Goal: Contribute content: Add original content to the website for others to see

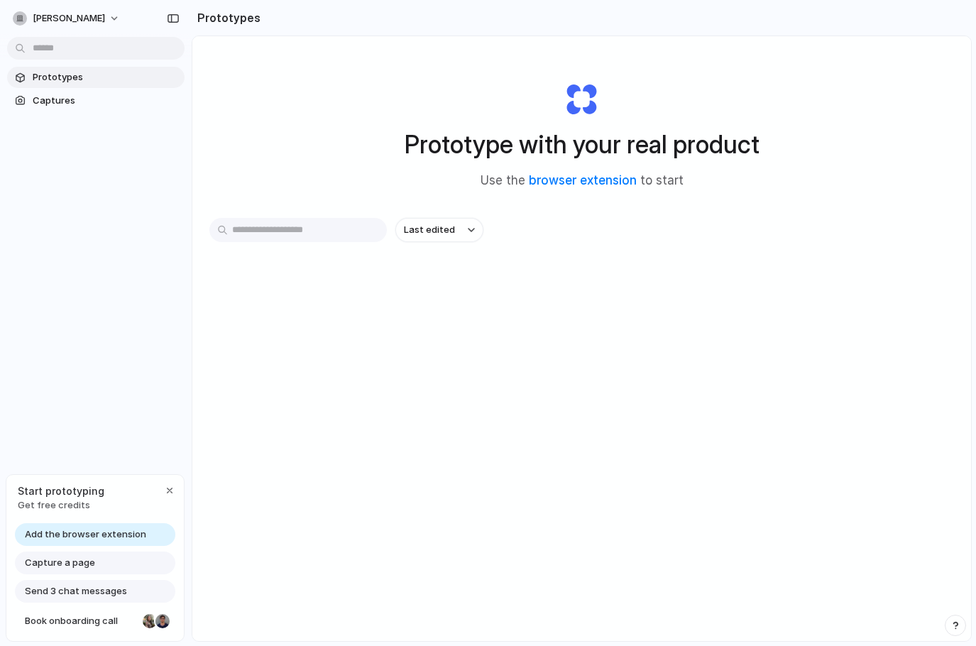
click at [91, 535] on span "Add the browser extension" at bounding box center [85, 535] width 121 height 14
click at [546, 180] on link "browser extension" at bounding box center [583, 180] width 108 height 14
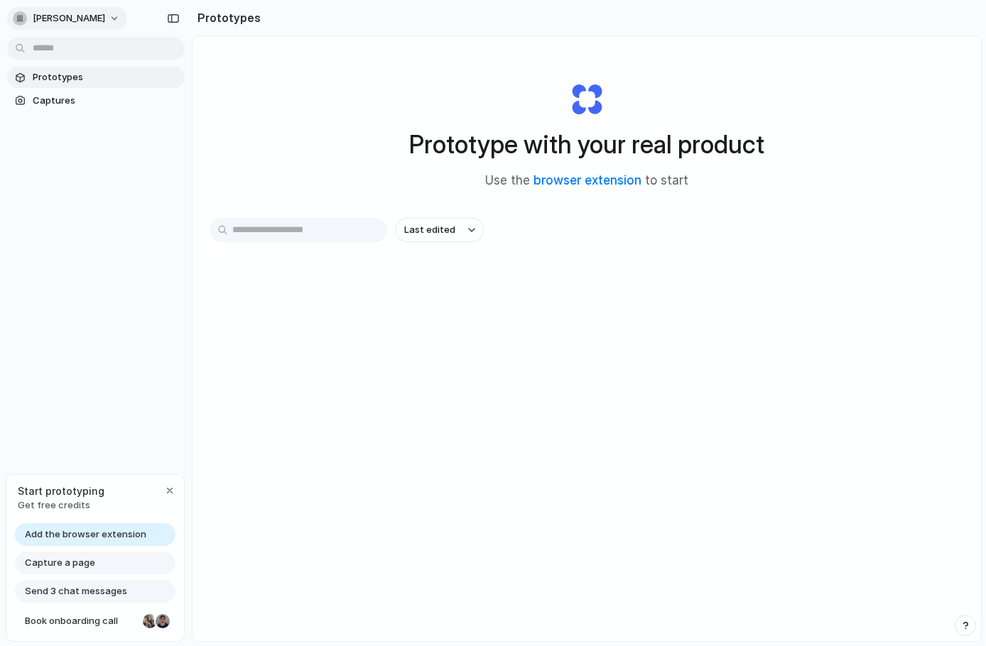
click at [87, 20] on button "aditi-singh" at bounding box center [67, 18] width 120 height 23
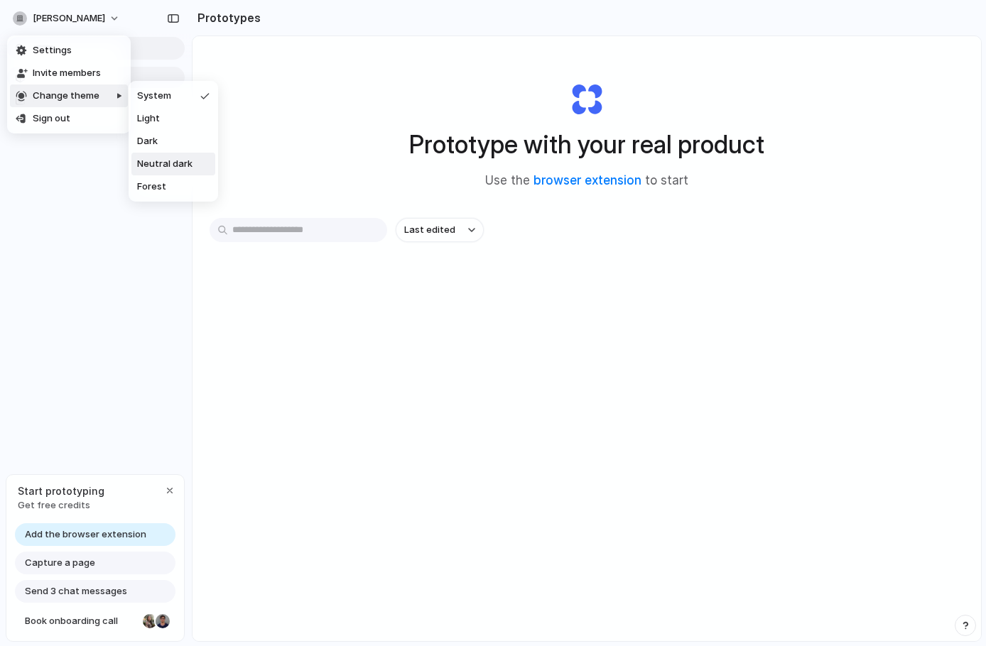
click at [168, 157] on span "Neutral dark" at bounding box center [164, 164] width 55 height 14
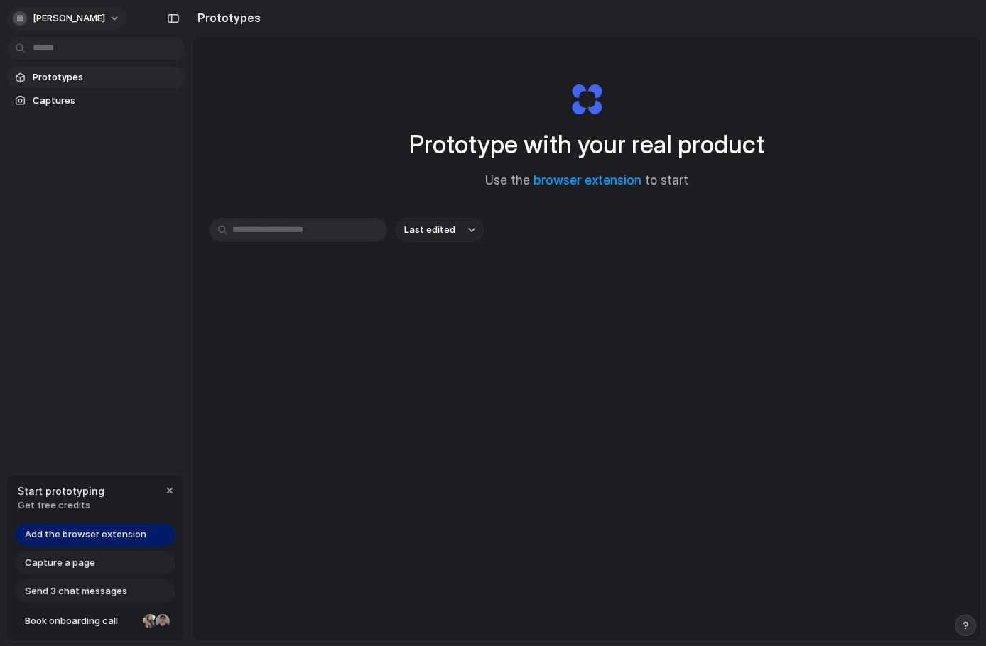
click at [64, 17] on span "aditi-singh" at bounding box center [69, 18] width 72 height 14
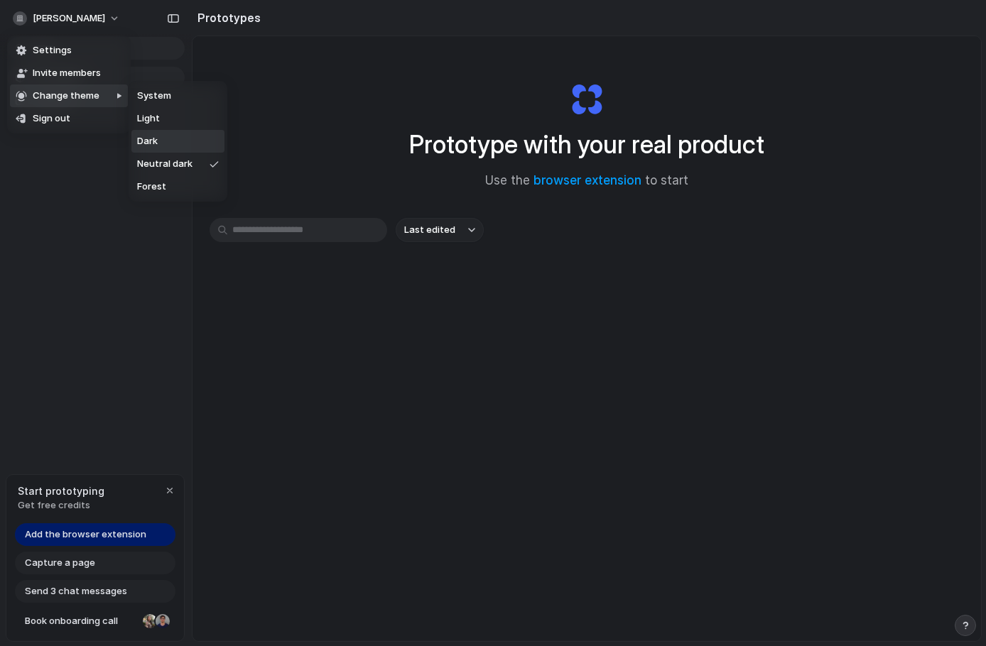
click at [163, 143] on li "Dark" at bounding box center [177, 141] width 93 height 23
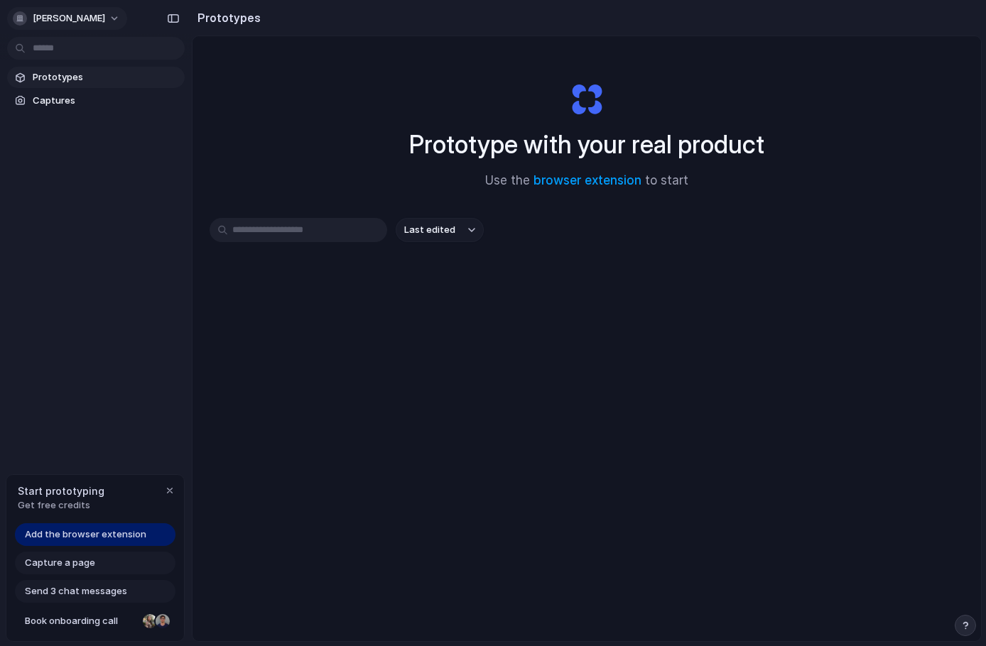
click at [75, 13] on span "[PERSON_NAME]" at bounding box center [69, 18] width 72 height 14
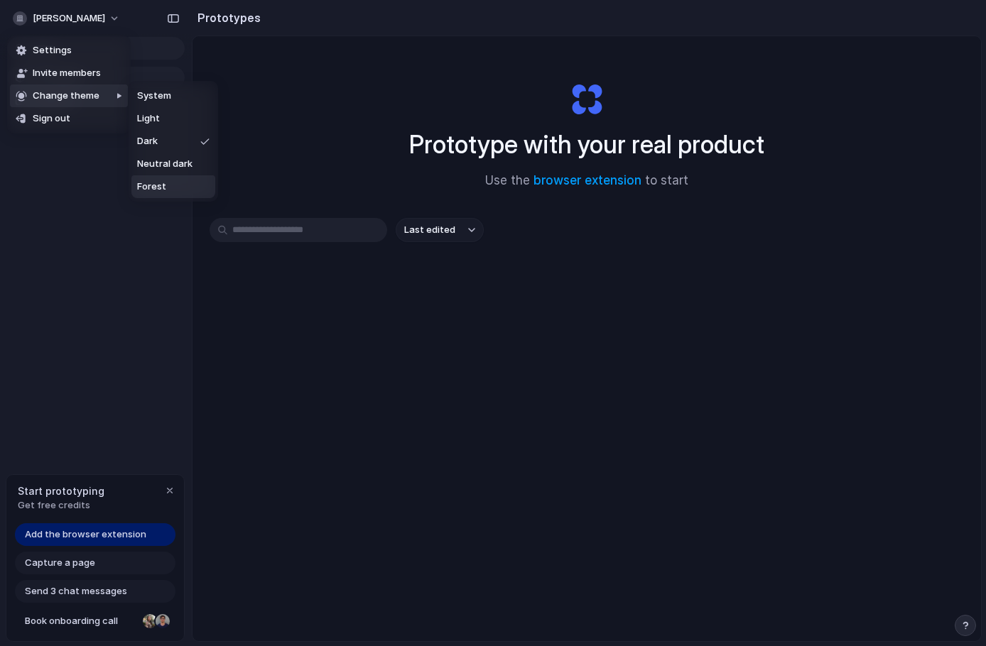
click at [177, 181] on li "Forest" at bounding box center [173, 186] width 84 height 23
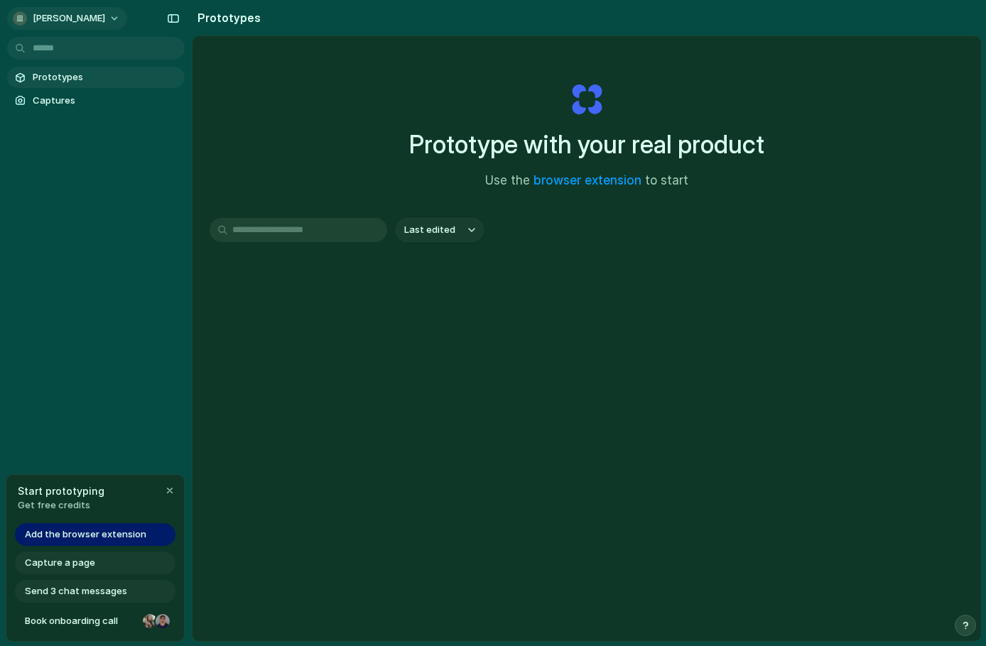
click at [71, 27] on button "[PERSON_NAME]" at bounding box center [67, 18] width 120 height 23
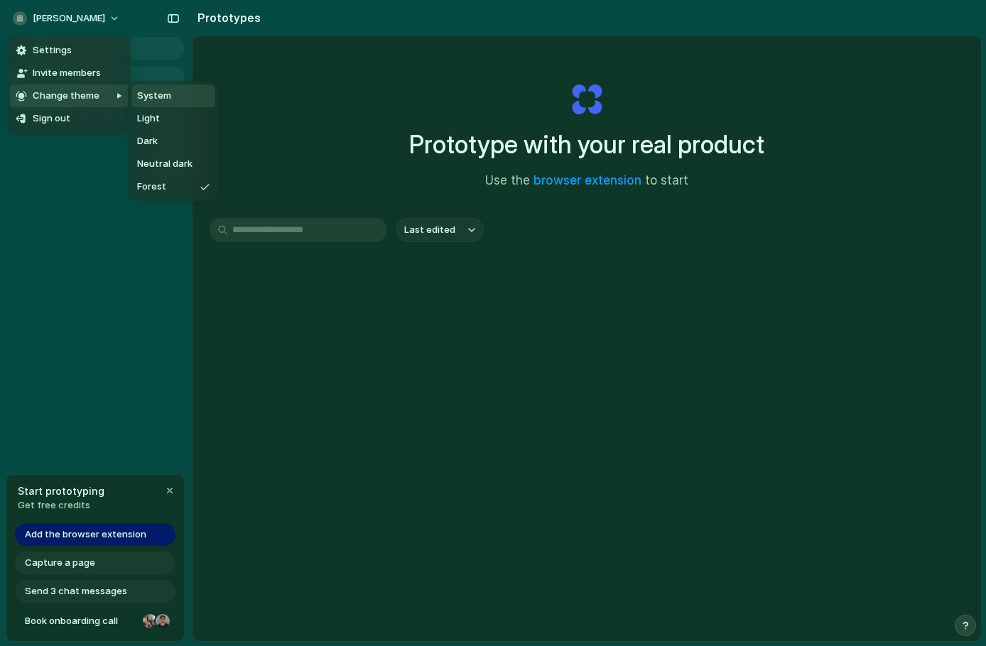
click at [160, 99] on span "System" at bounding box center [154, 96] width 34 height 14
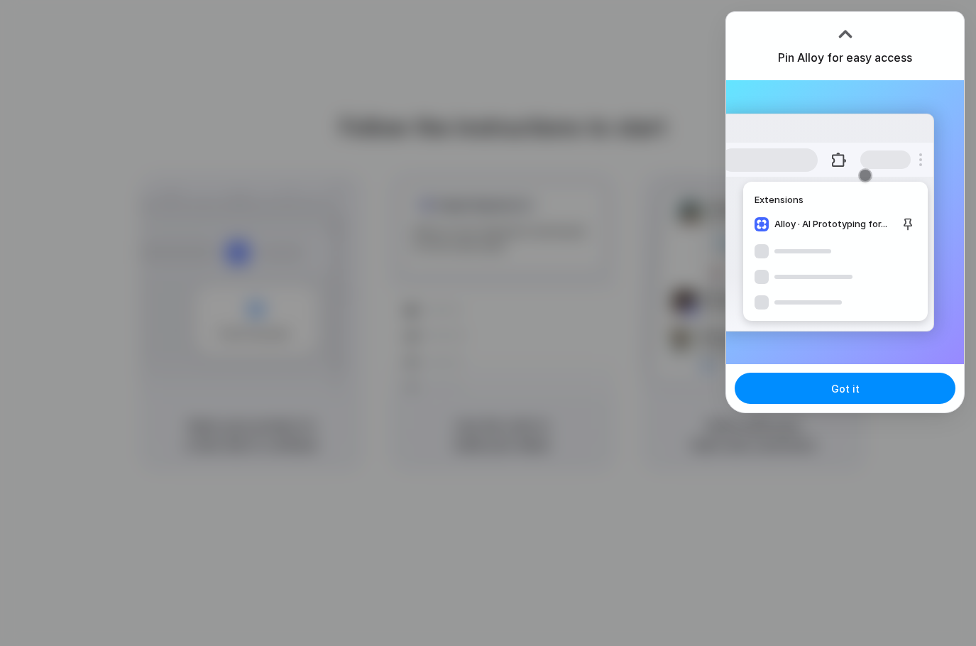
click at [915, 58] on div "Pin Alloy for easy access" at bounding box center [845, 46] width 238 height 68
click at [861, 388] on button "Got it" at bounding box center [845, 388] width 221 height 31
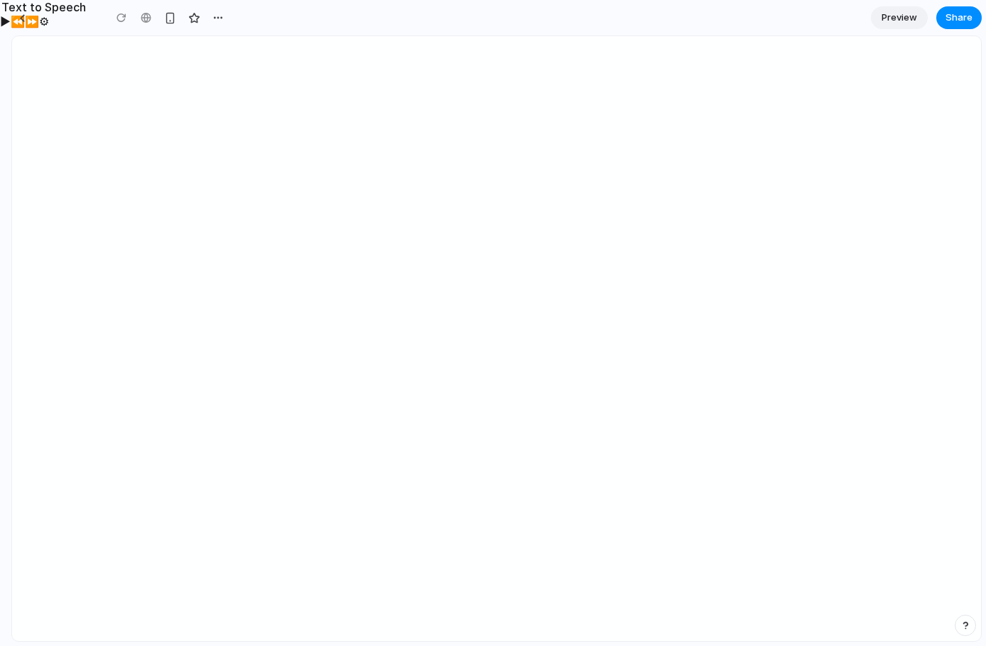
type input "**********"
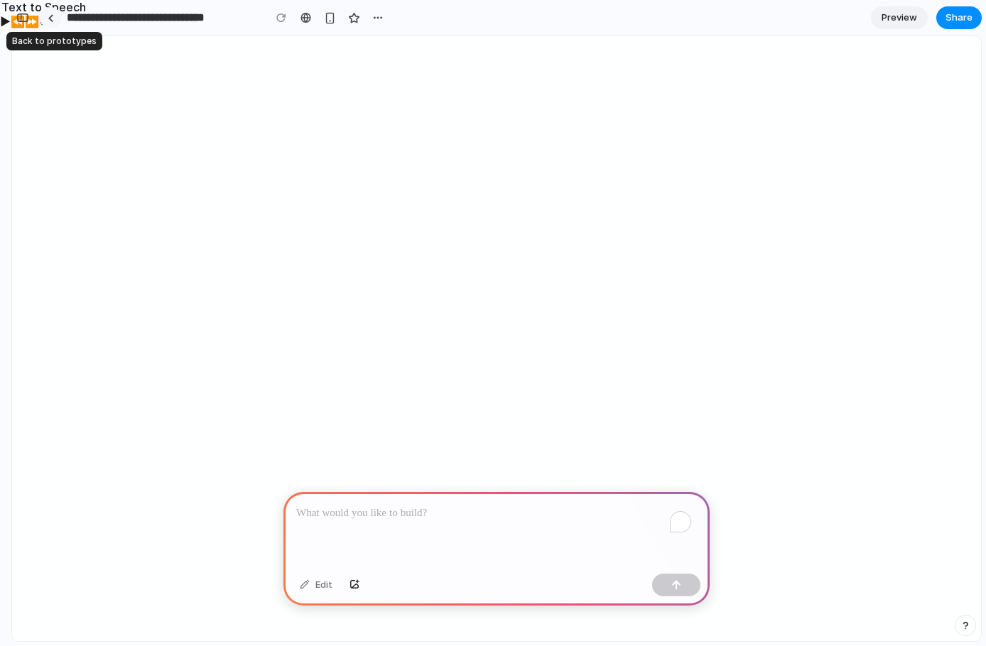
click at [50, 19] on div at bounding box center [51, 18] width 6 height 8
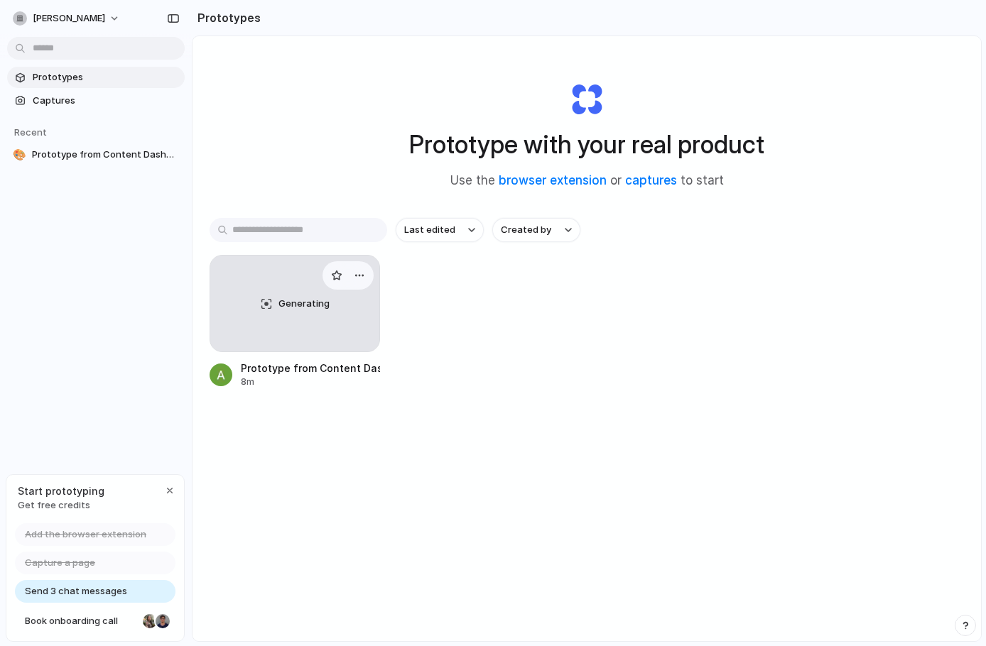
click at [298, 299] on span "Generating" at bounding box center [303, 304] width 51 height 14
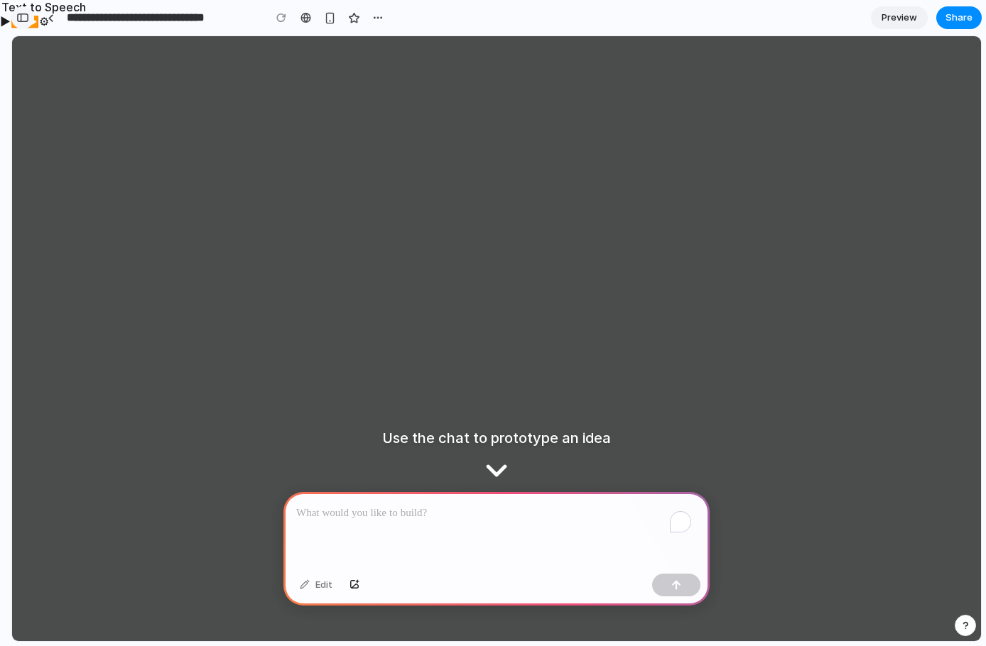
click at [23, 22] on div "button" at bounding box center [22, 18] width 13 height 10
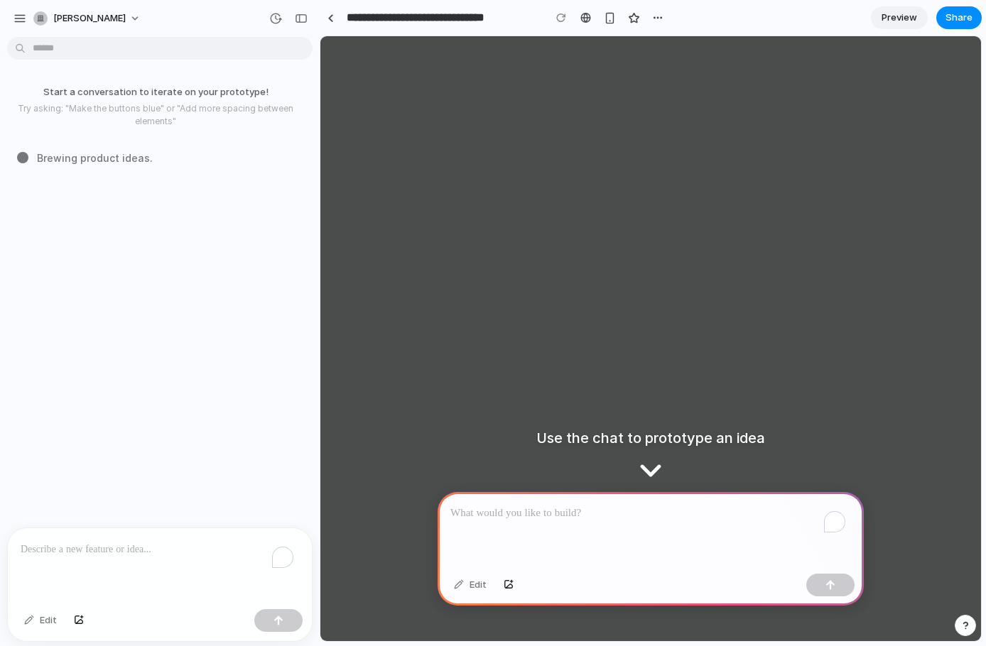
click at [23, 22] on div "button" at bounding box center [19, 18] width 13 height 13
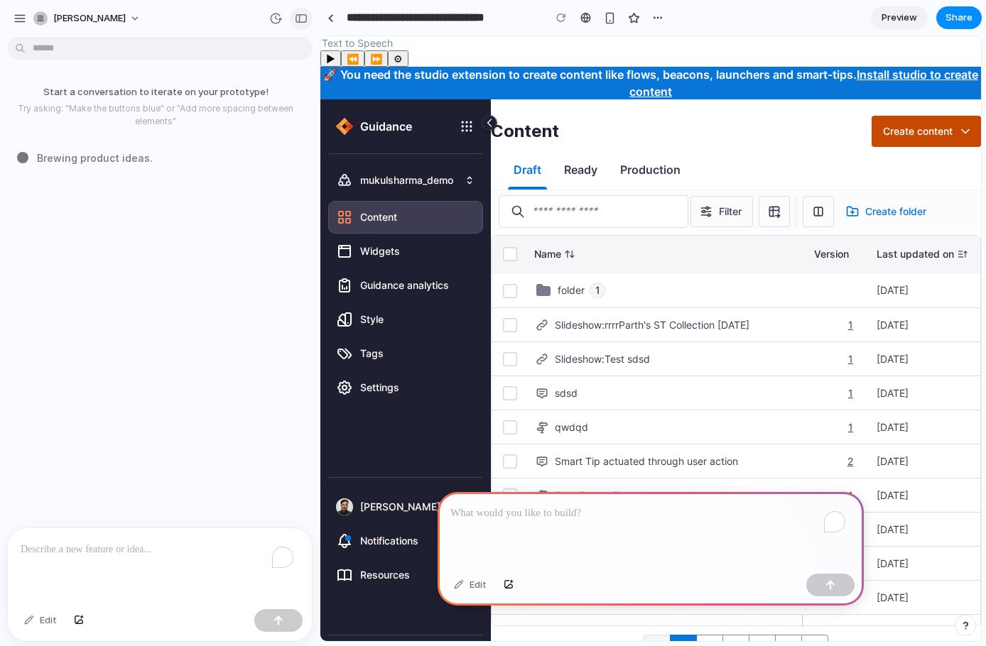
click at [298, 18] on div "button" at bounding box center [301, 18] width 13 height 10
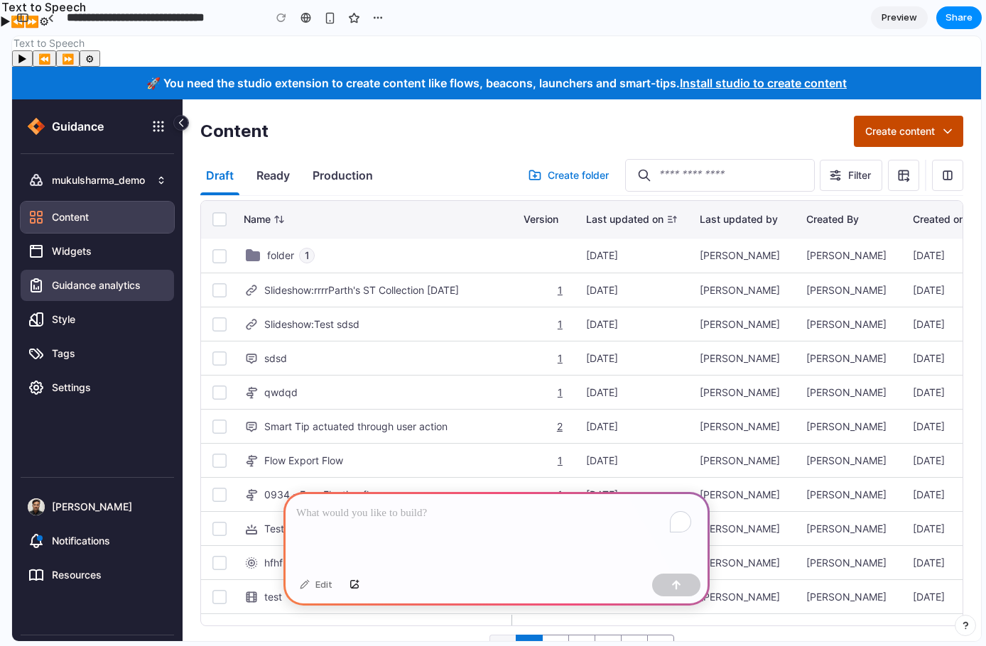
click at [103, 293] on div "Guidance analytics" at bounding box center [97, 285] width 153 height 17
click at [371, 505] on p "To enrich screen reader interactions, please activate Accessibility in Grammarl…" at bounding box center [496, 513] width 401 height 17
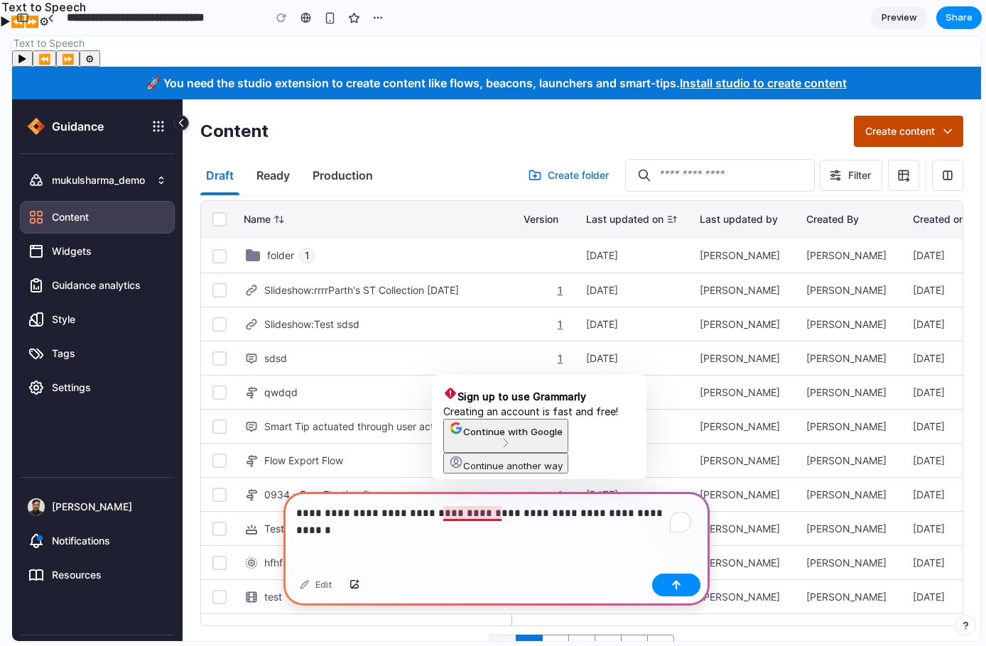
click at [484, 508] on p "**********" at bounding box center [493, 513] width 395 height 17
click at [485, 505] on p "**********" at bounding box center [493, 513] width 395 height 17
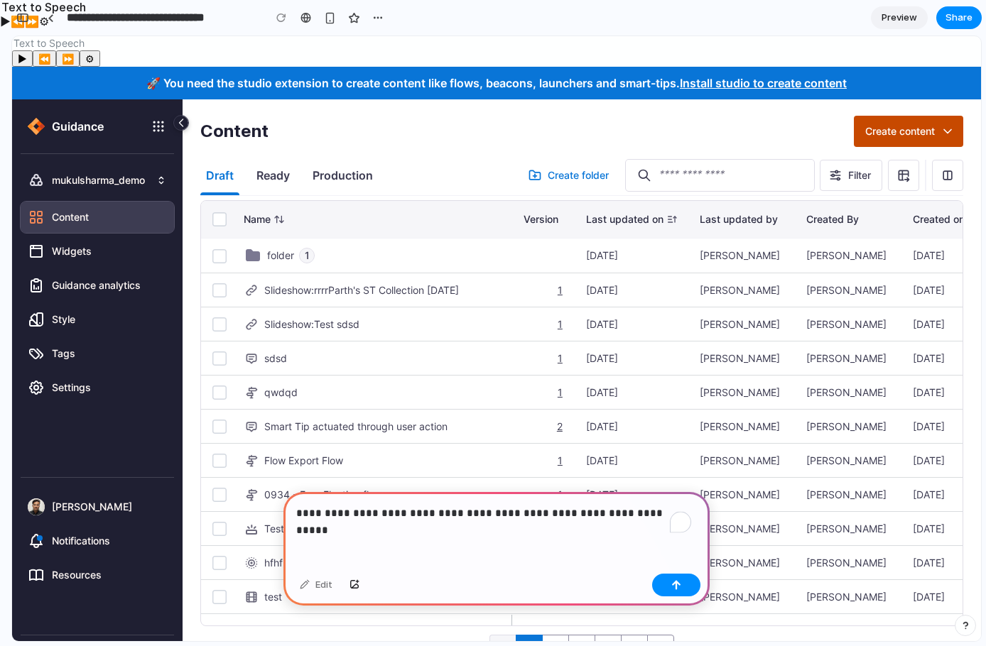
click at [641, 516] on p "**********" at bounding box center [493, 513] width 395 height 17
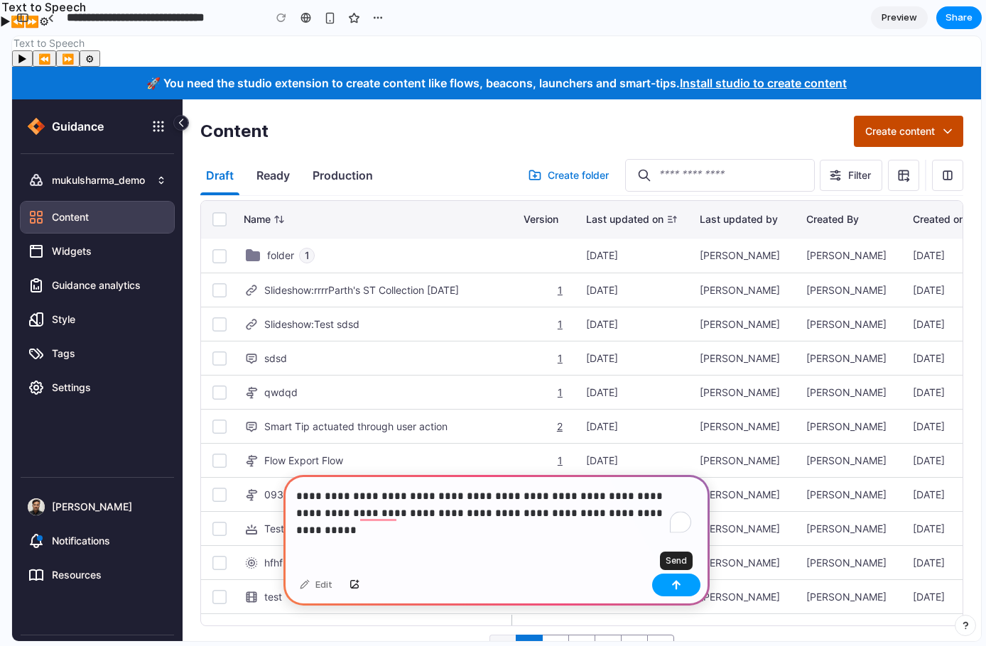
click at [680, 587] on div "button" at bounding box center [676, 585] width 10 height 10
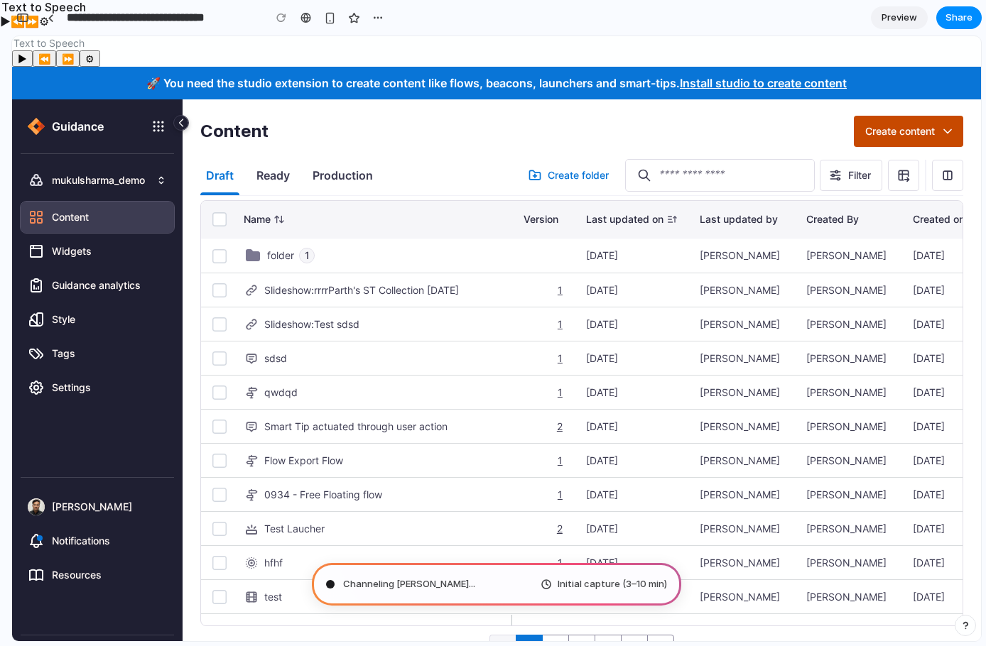
scroll to position [1, 0]
click at [376, 18] on div "button" at bounding box center [377, 17] width 11 height 11
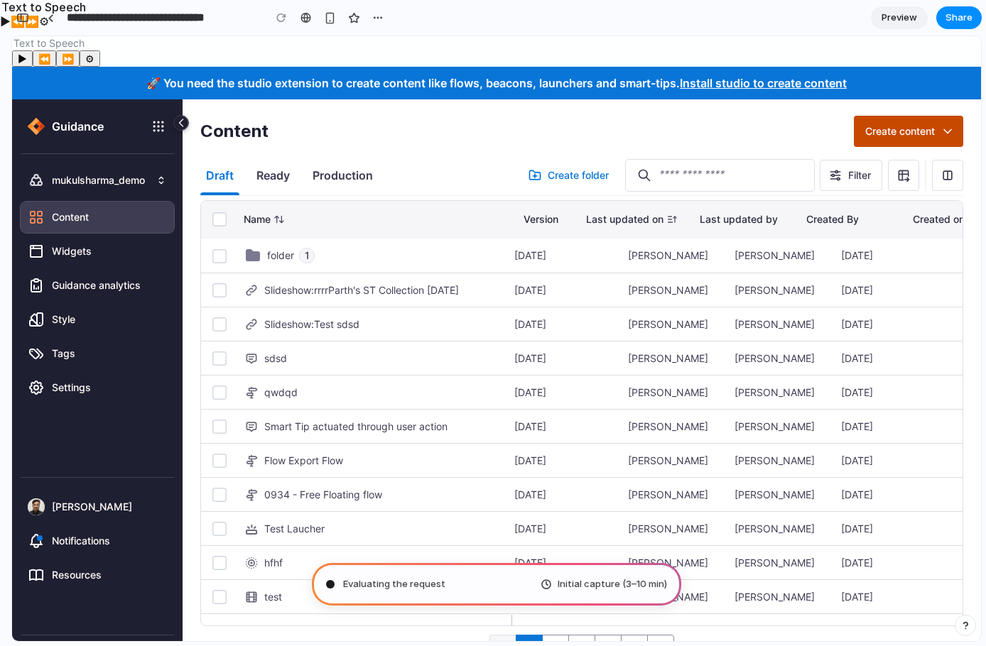
scroll to position [0, 0]
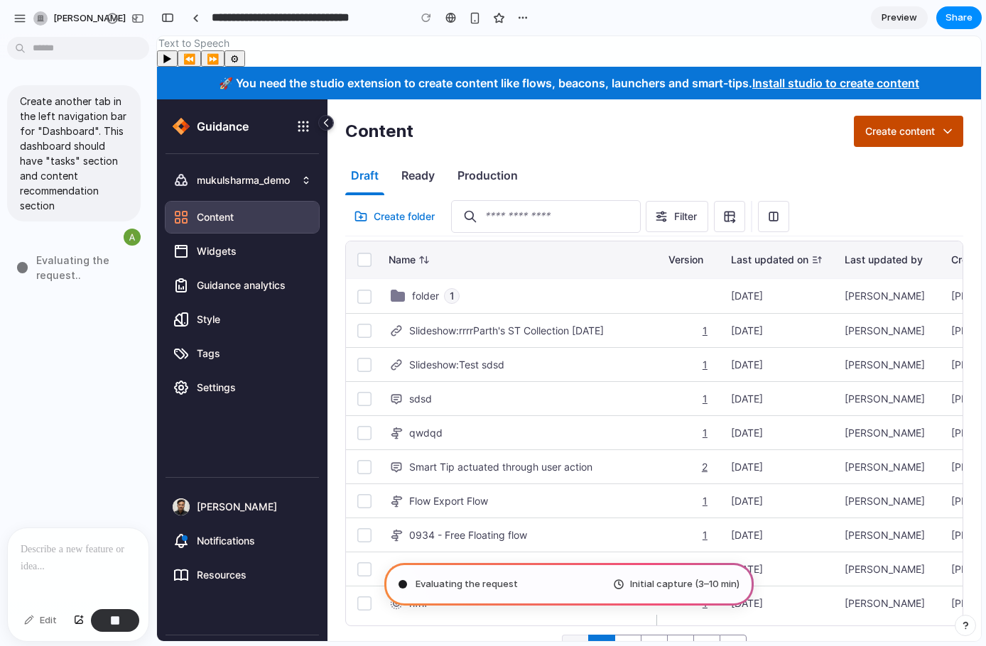
click at [72, 273] on span "Evaluating the request .." at bounding box center [91, 268] width 111 height 30
click at [72, 273] on span "Evaluating the request ..." at bounding box center [92, 268] width 112 height 30
click at [72, 273] on span "Evaluating the request" at bounding box center [91, 268] width 111 height 30
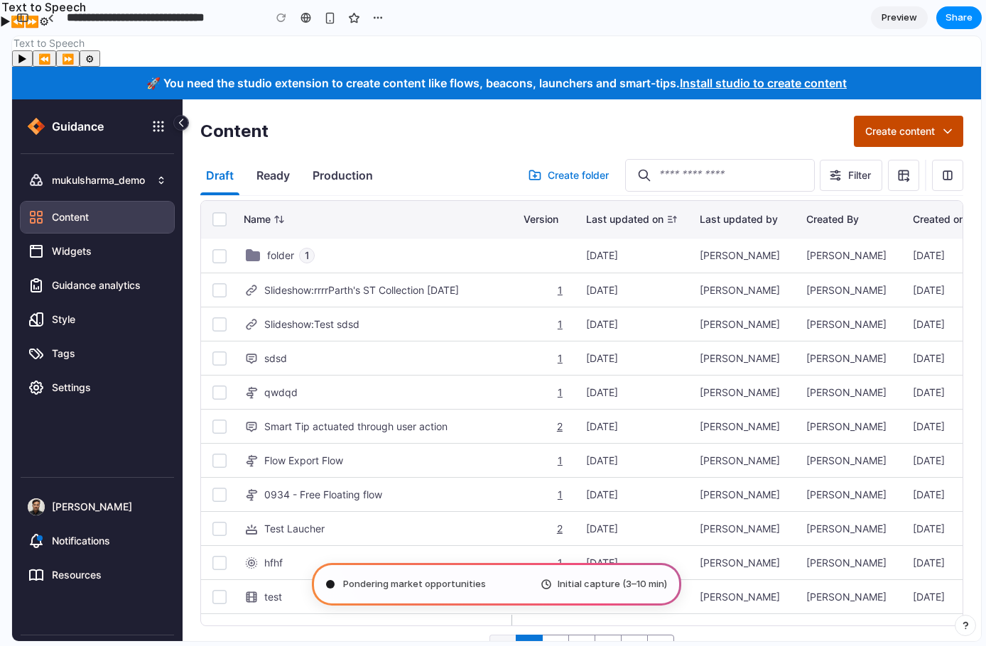
click at [965, 631] on button "button" at bounding box center [964, 625] width 21 height 21
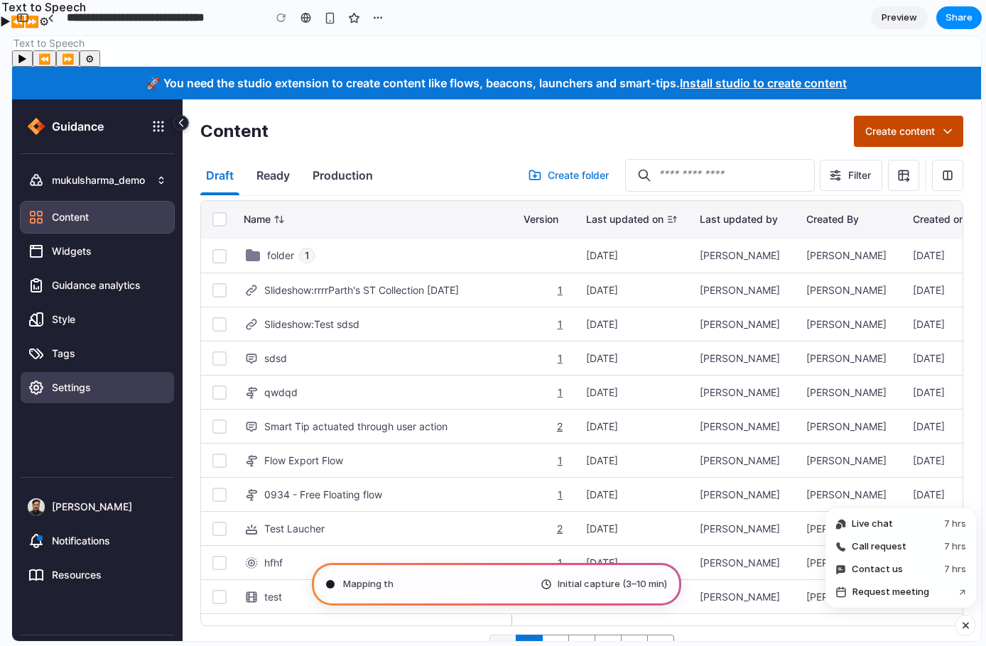
scroll to position [67, 0]
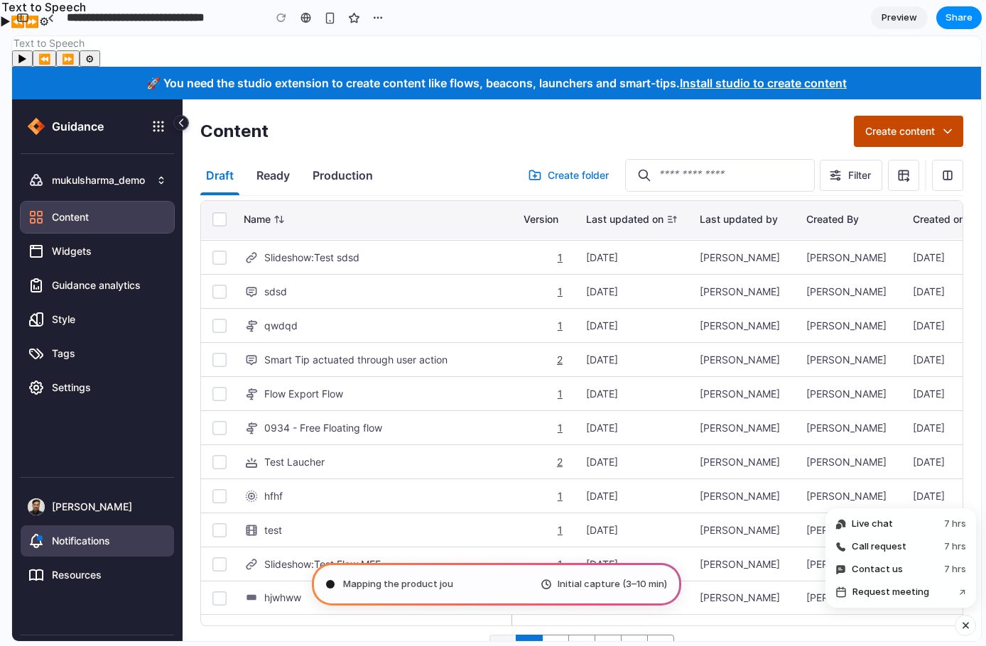
click at [60, 536] on div "Notifications" at bounding box center [97, 541] width 153 height 17
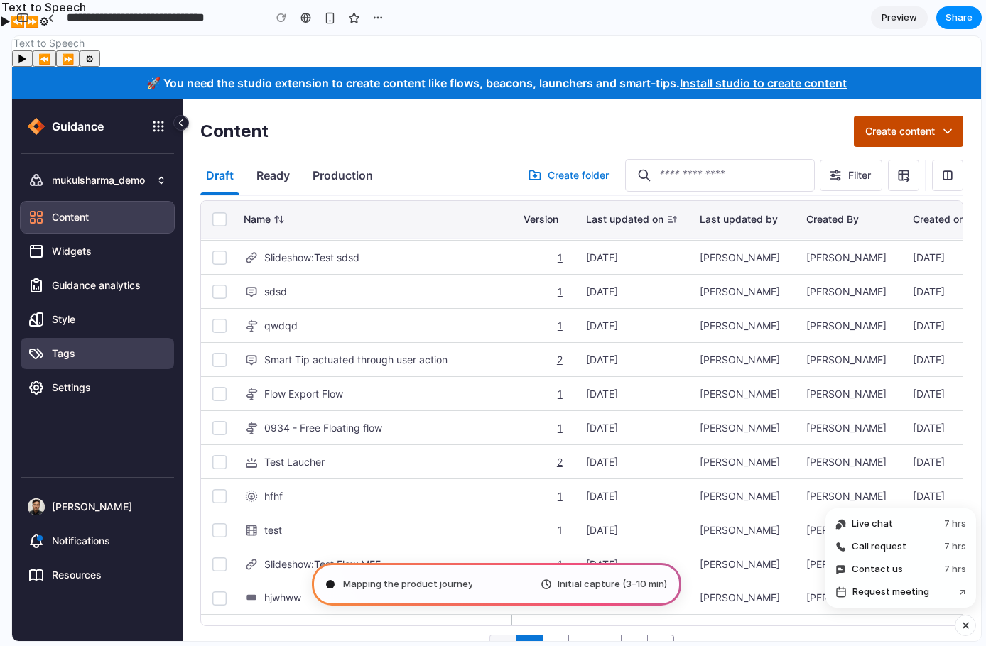
click at [130, 366] on div "Tags" at bounding box center [97, 353] width 153 height 31
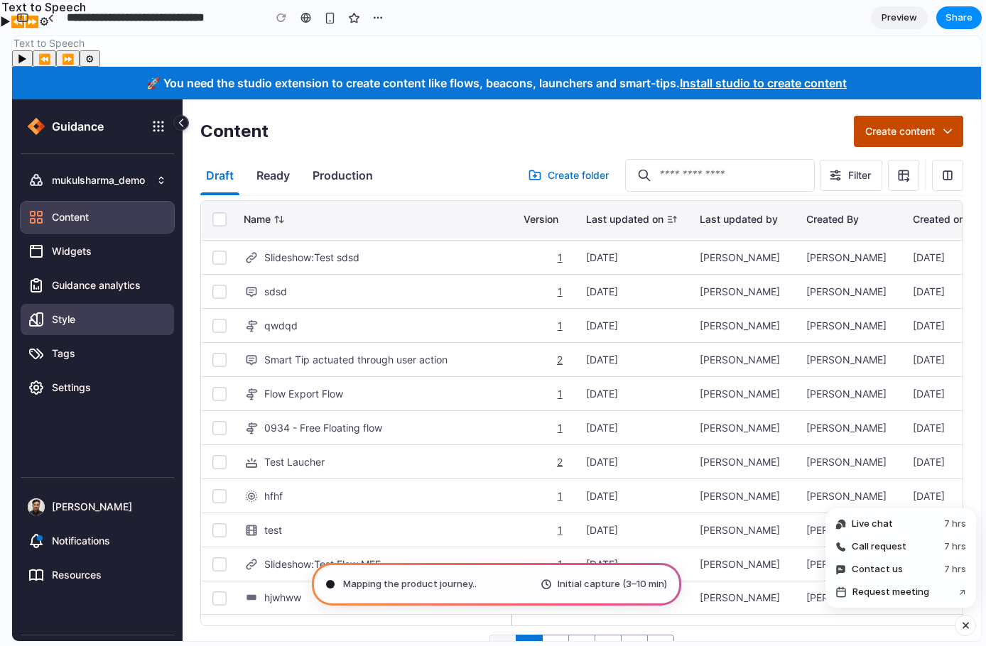
click at [99, 330] on div "Style" at bounding box center [97, 319] width 153 height 31
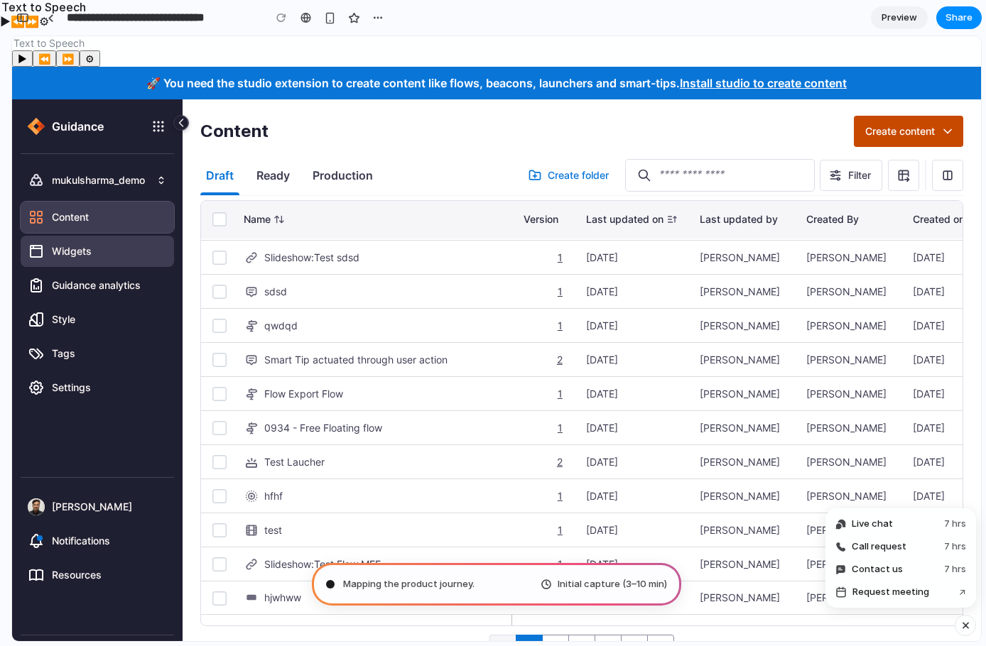
click at [72, 249] on p "Widgets" at bounding box center [74, 251] width 45 height 11
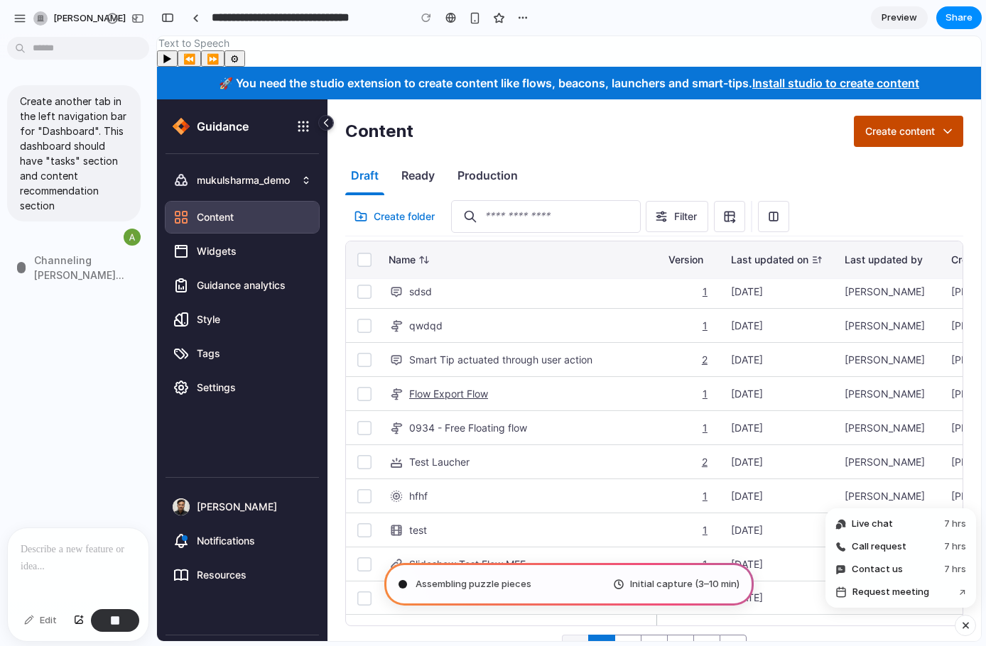
scroll to position [0, 0]
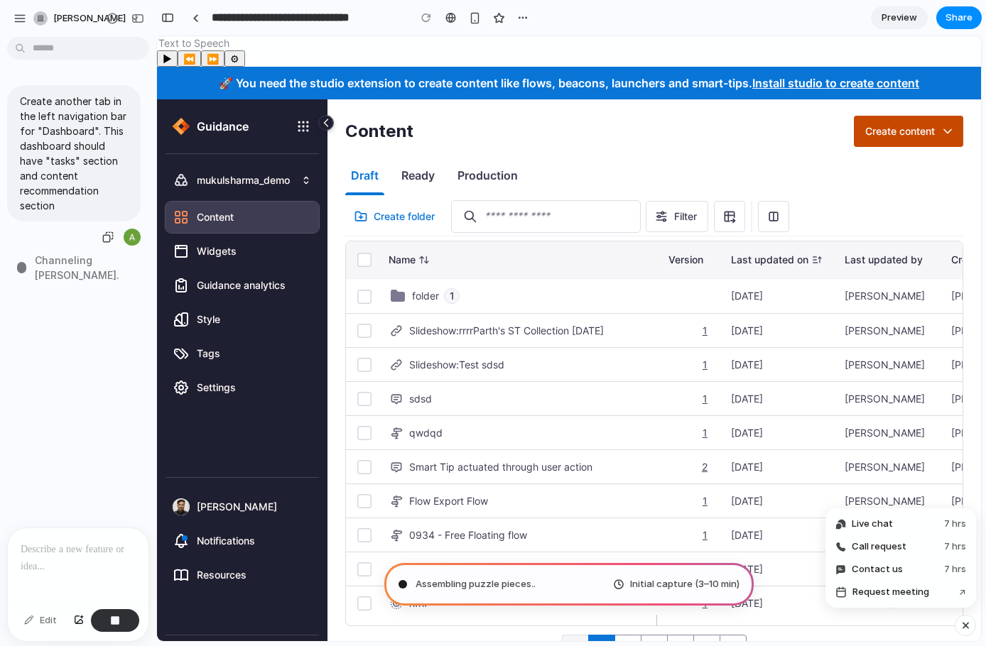
click at [62, 200] on p "Create another tab in the left navigation bar for "Dashboard". This dashboard s…" at bounding box center [74, 153] width 108 height 119
click at [102, 234] on div "button" at bounding box center [107, 237] width 11 height 11
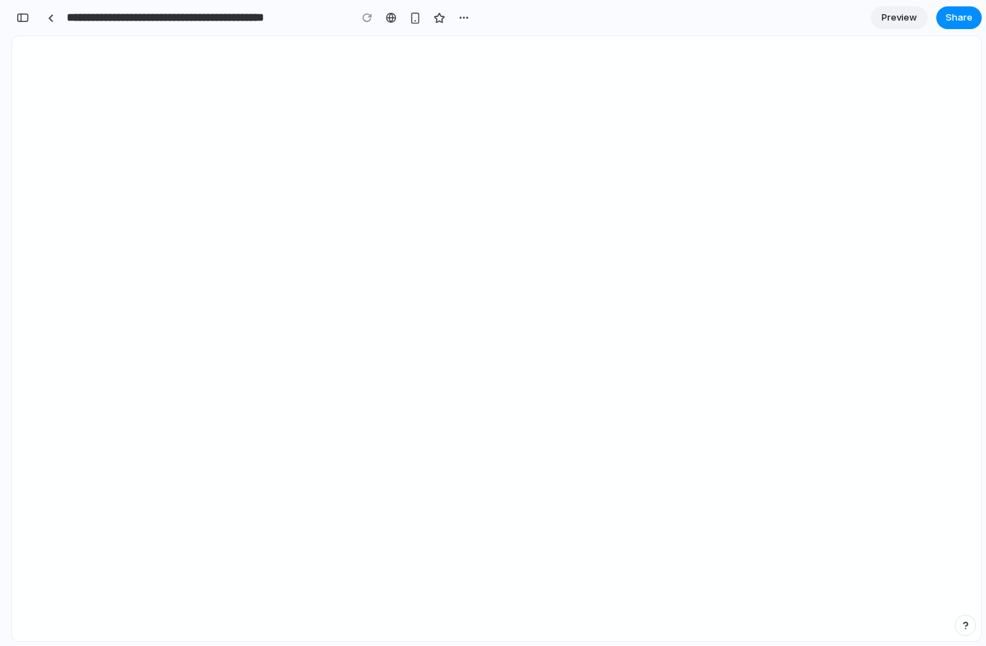
scroll to position [0, 13]
click at [891, 14] on span "Preview" at bounding box center [899, 18] width 36 height 14
click at [893, 13] on span "Edit" at bounding box center [899, 18] width 17 height 14
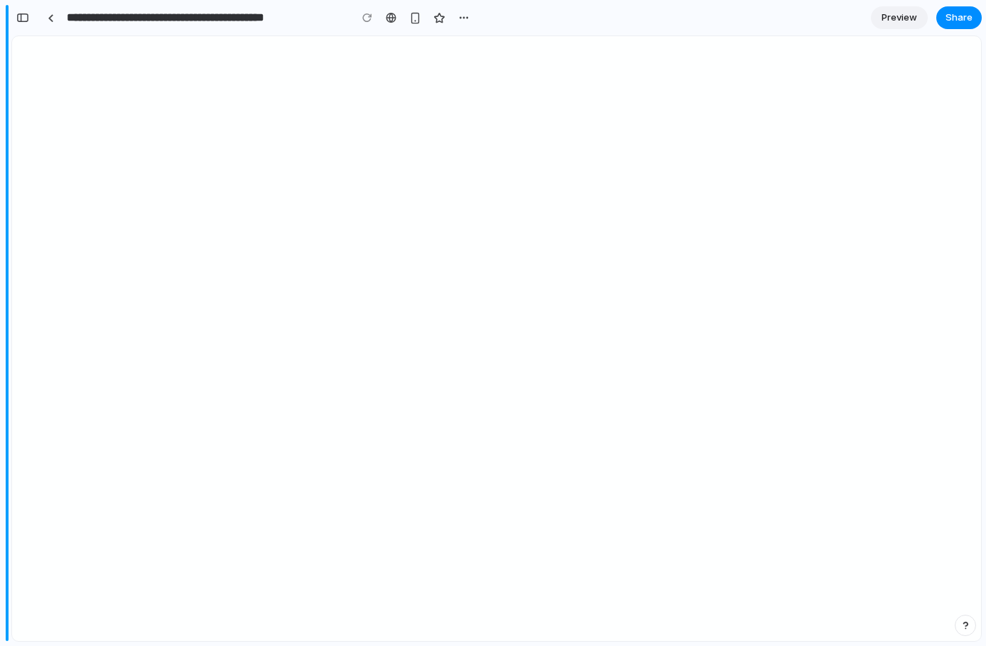
click at [21, 13] on div "button" at bounding box center [22, 18] width 13 height 10
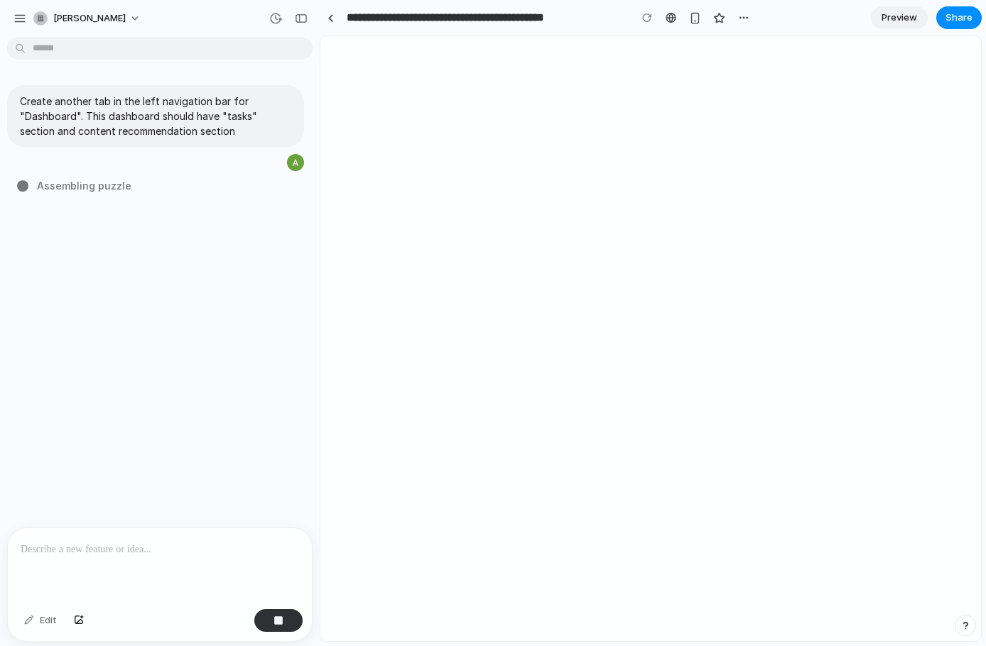
scroll to position [0, 0]
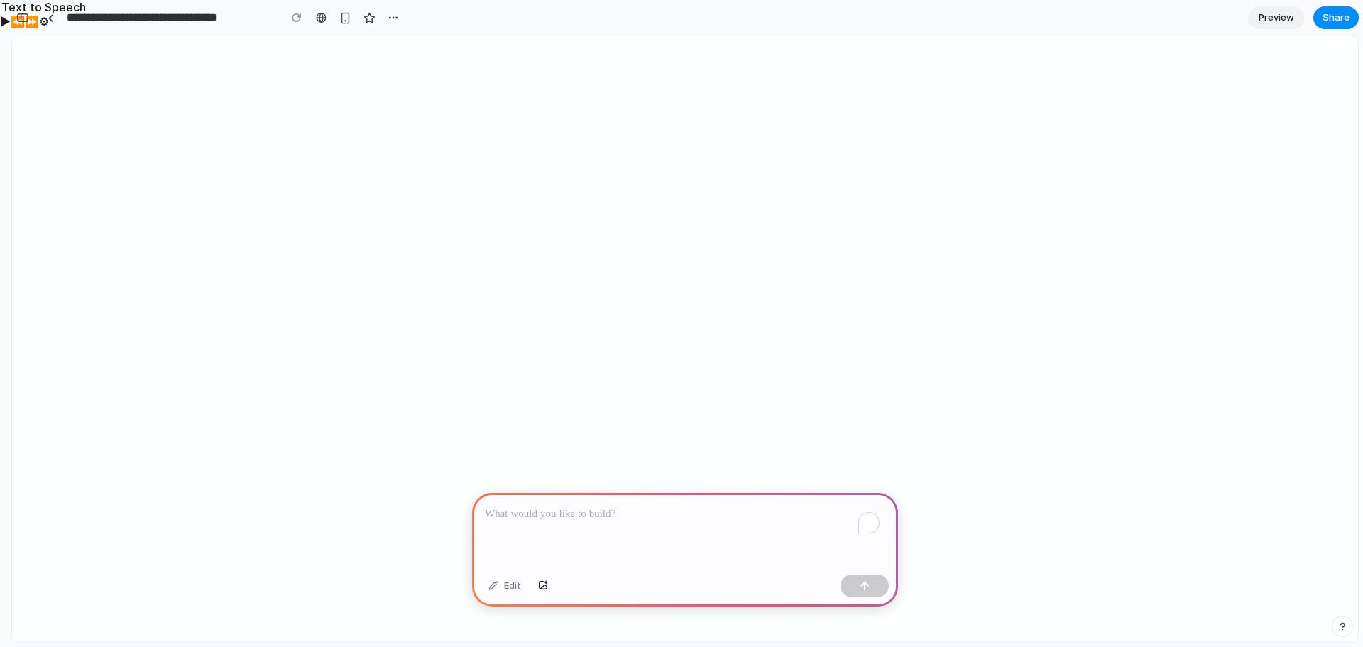
click at [601, 497] on div "To enrich screen reader interactions, please activate Accessibility in Grammarl…" at bounding box center [685, 531] width 426 height 76
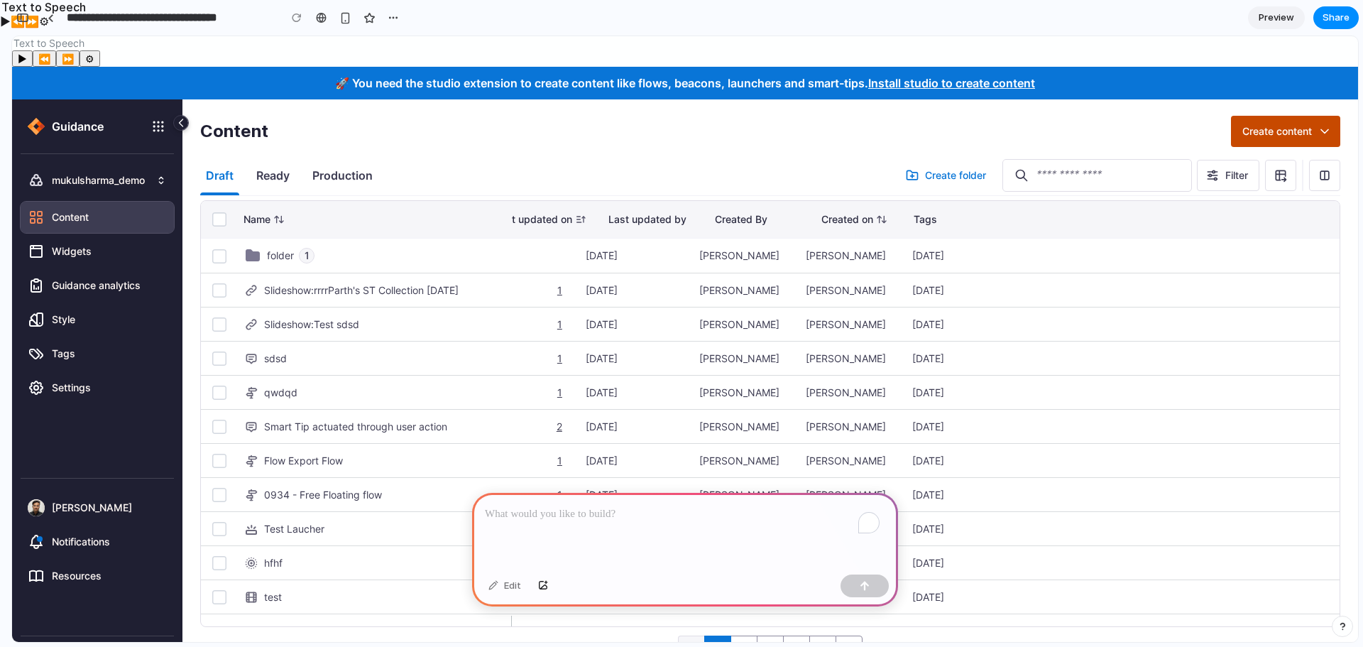
click at [588, 523] on div "To enrich screen reader interactions, please activate Accessibility in Grammarl…" at bounding box center [685, 531] width 426 height 76
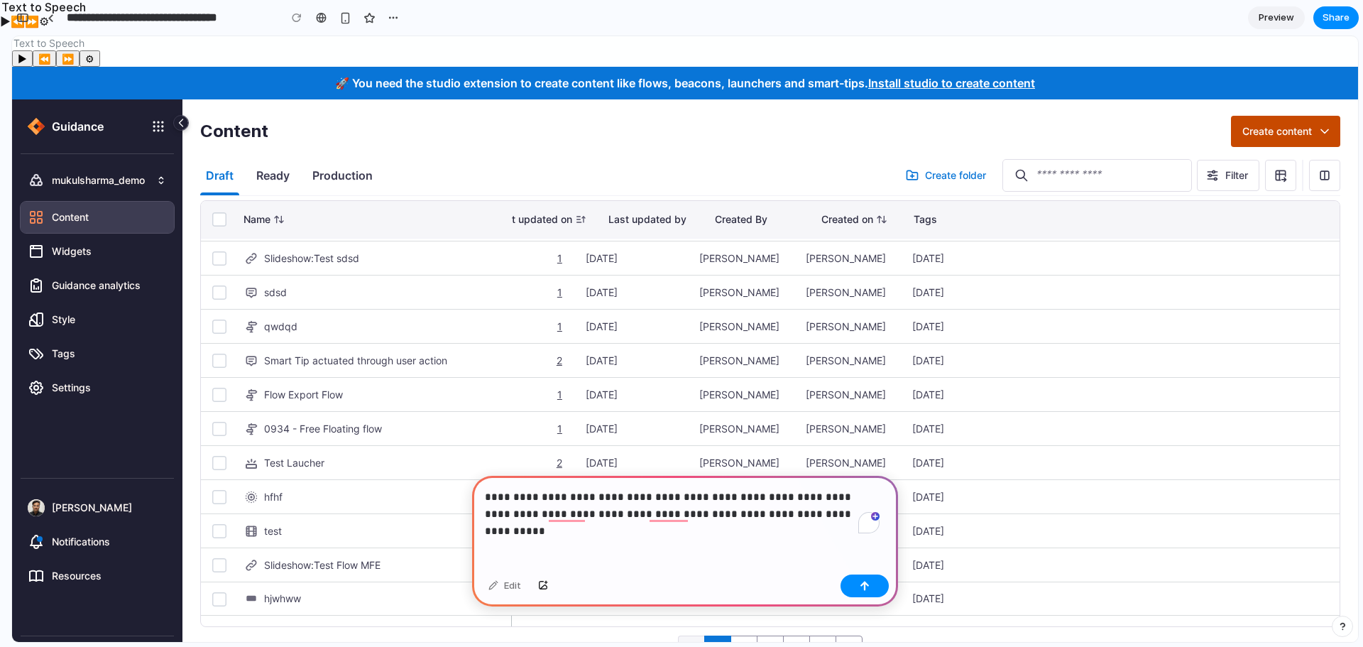
click at [96, 66] on button "⚙" at bounding box center [90, 58] width 21 height 16
click at [26, 59] on button "▶" at bounding box center [22, 58] width 21 height 16
click at [865, 589] on div "button" at bounding box center [865, 586] width 10 height 10
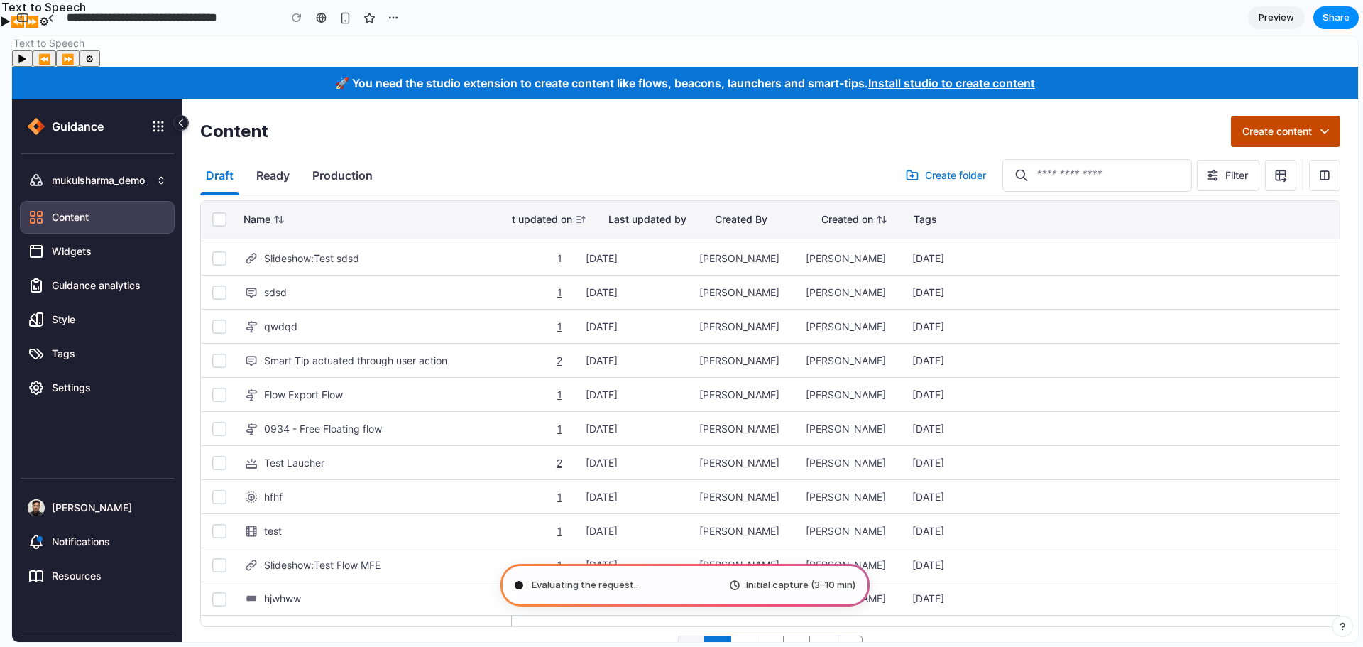
click at [782, 582] on span "Initial capture (3–10 min)" at bounding box center [800, 585] width 109 height 14
type input "**********"
click at [775, 584] on span "Initial capture (3–10 min)" at bounding box center [800, 585] width 109 height 14
drag, startPoint x: 775, startPoint y: 584, endPoint x: 800, endPoint y: 582, distance: 24.9
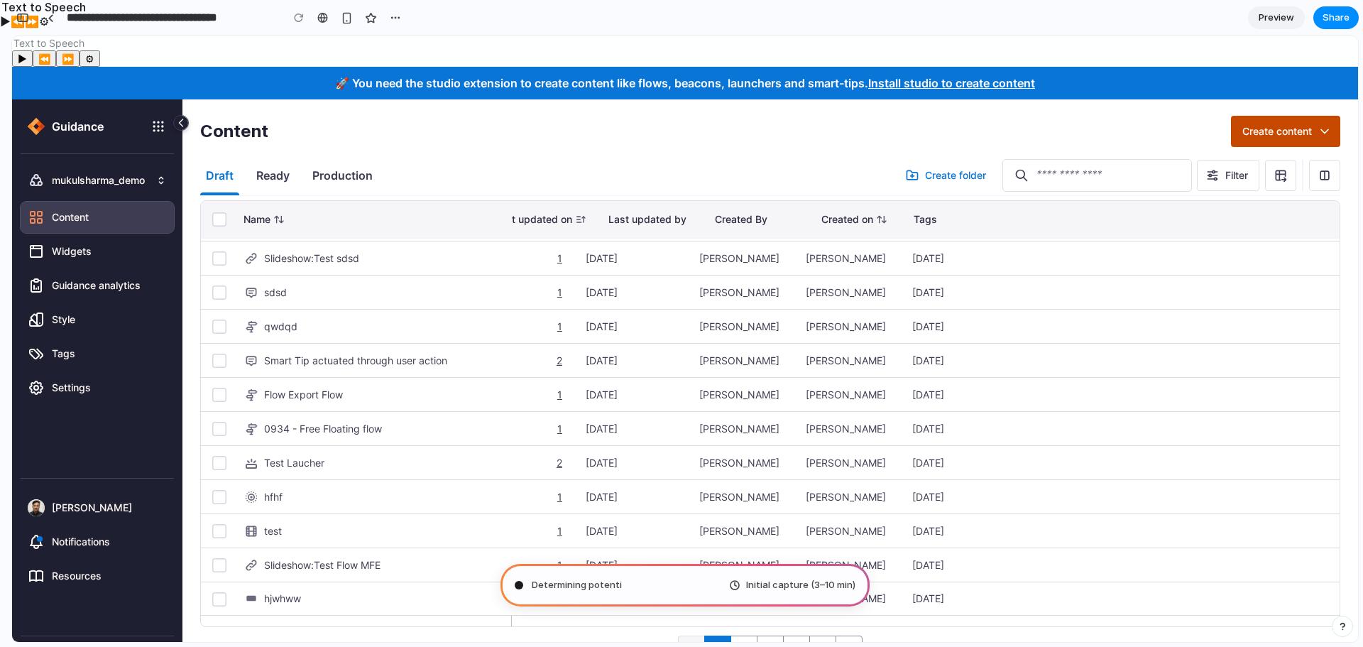
click at [775, 584] on span "Initial capture (3–10 min)" at bounding box center [800, 585] width 109 height 14
click at [20, 23] on button "button" at bounding box center [22, 17] width 23 height 23
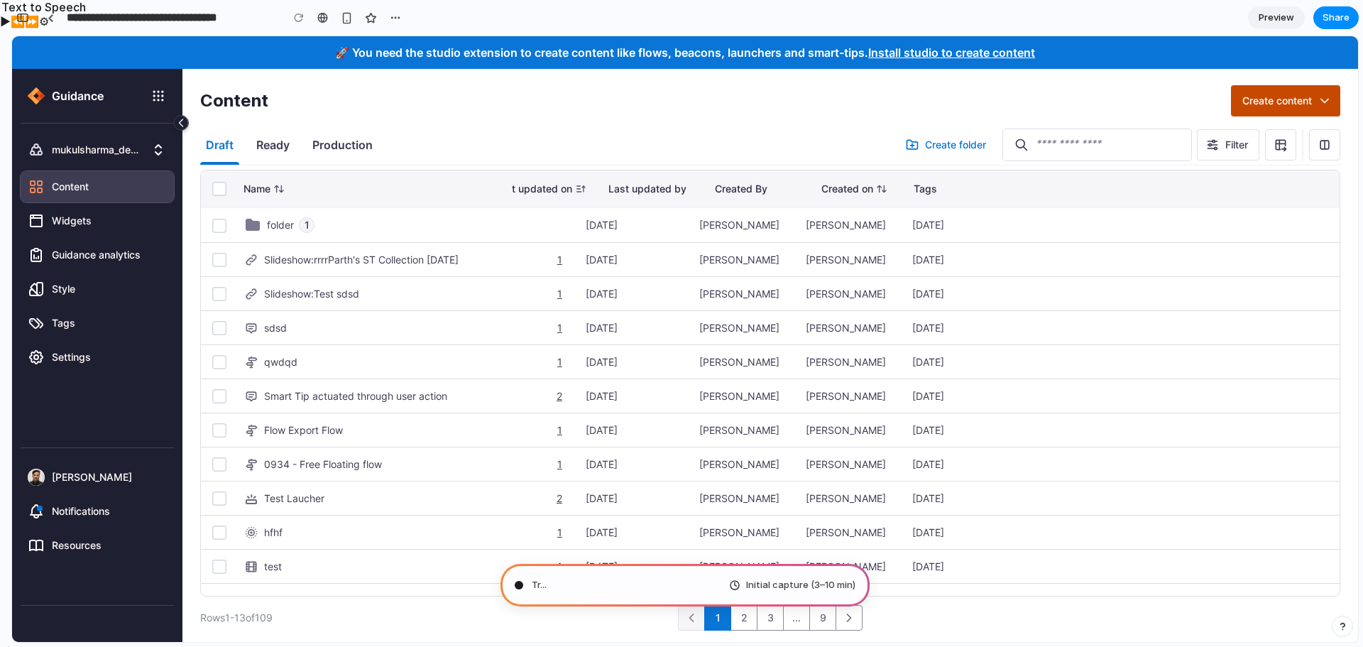
scroll to position [500, 0]
click at [765, 581] on span "Initial capture (3–10 min)" at bounding box center [800, 585] width 109 height 14
click at [18, 18] on div "button" at bounding box center [22, 18] width 13 height 10
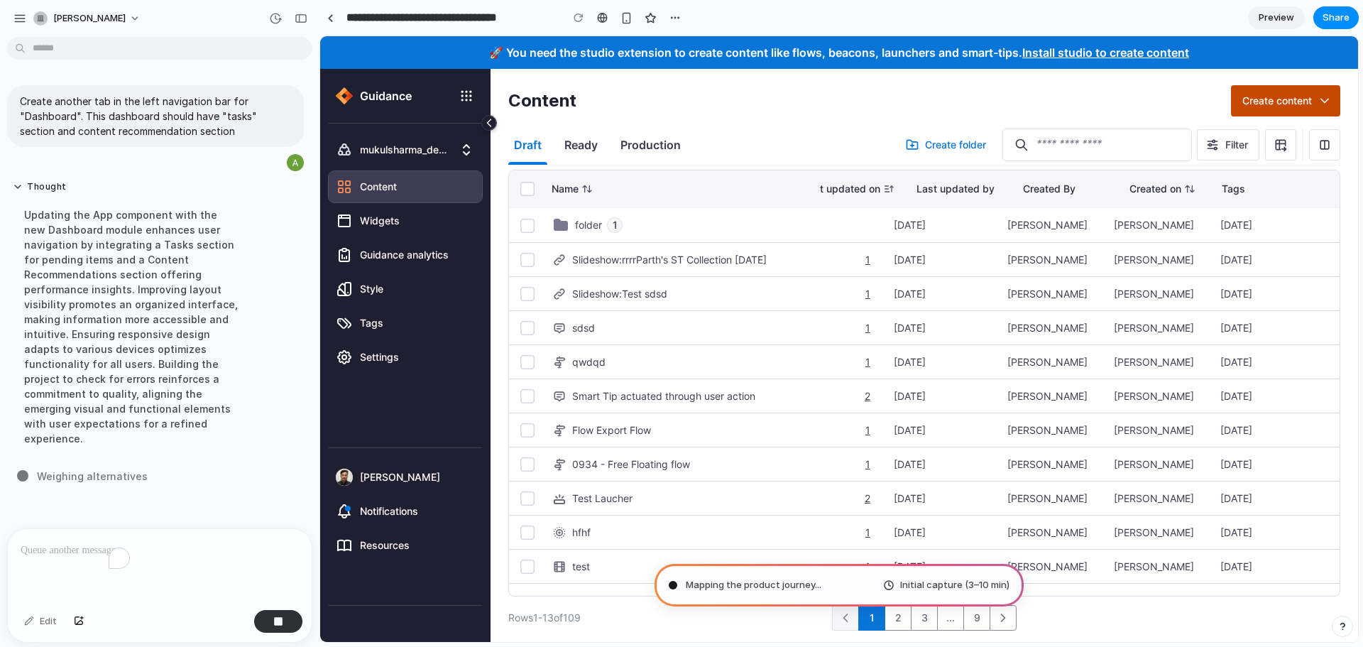
scroll to position [0, 0]
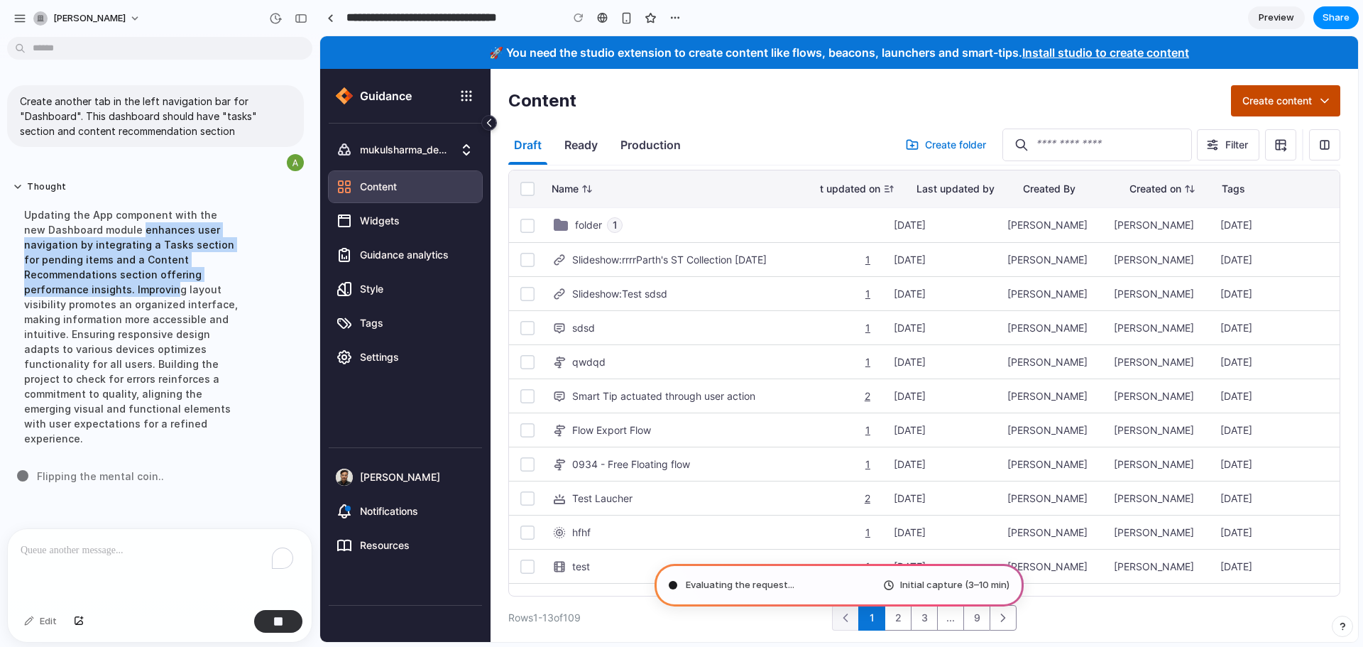
drag, startPoint x: 118, startPoint y: 222, endPoint x: 165, endPoint y: 289, distance: 82.0
click at [165, 289] on div "Updating the App component with the new Dashboard module enhances user navigati…" at bounding box center [131, 327] width 237 height 256
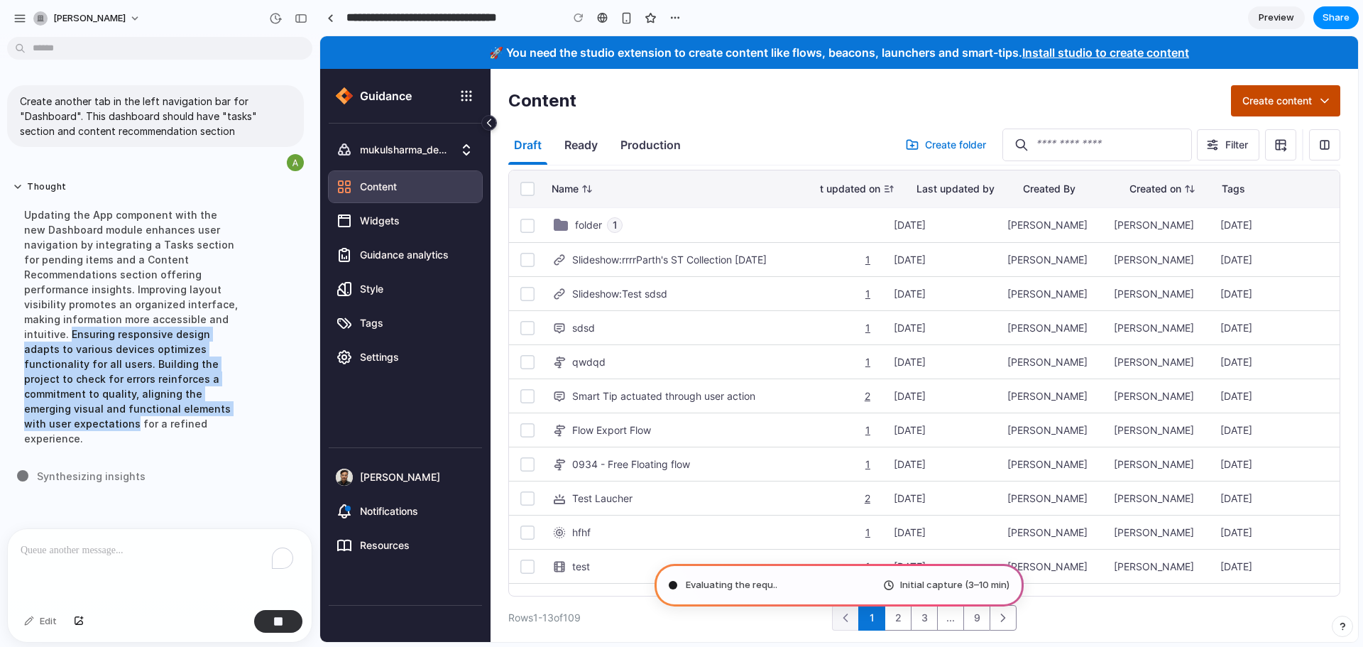
drag, startPoint x: 67, startPoint y: 328, endPoint x: 235, endPoint y: 413, distance: 188.3
click at [235, 413] on div "Updating the App component with the new Dashboard module enhances user navigati…" at bounding box center [131, 327] width 237 height 256
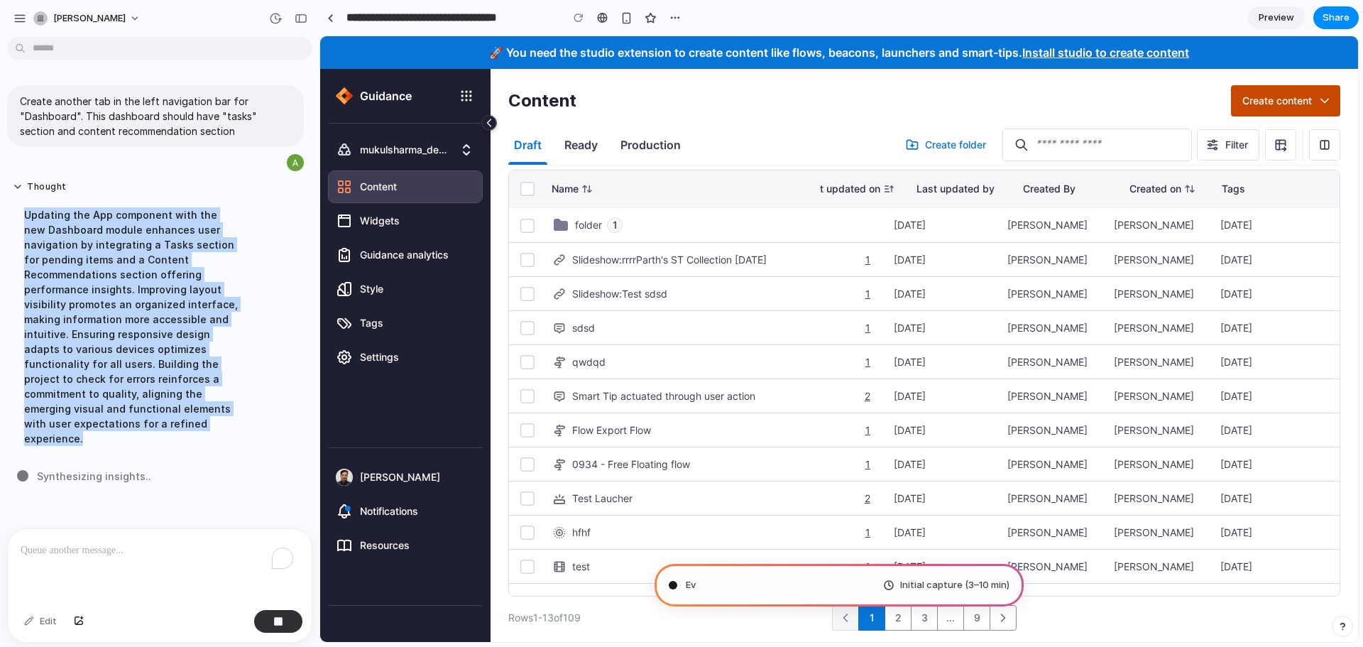
click at [235, 413] on div "Updating the App component with the new Dashboard module enhances user navigati…" at bounding box center [131, 327] width 237 height 256
click at [13, 183] on button "Thought" at bounding box center [131, 187] width 237 height 12
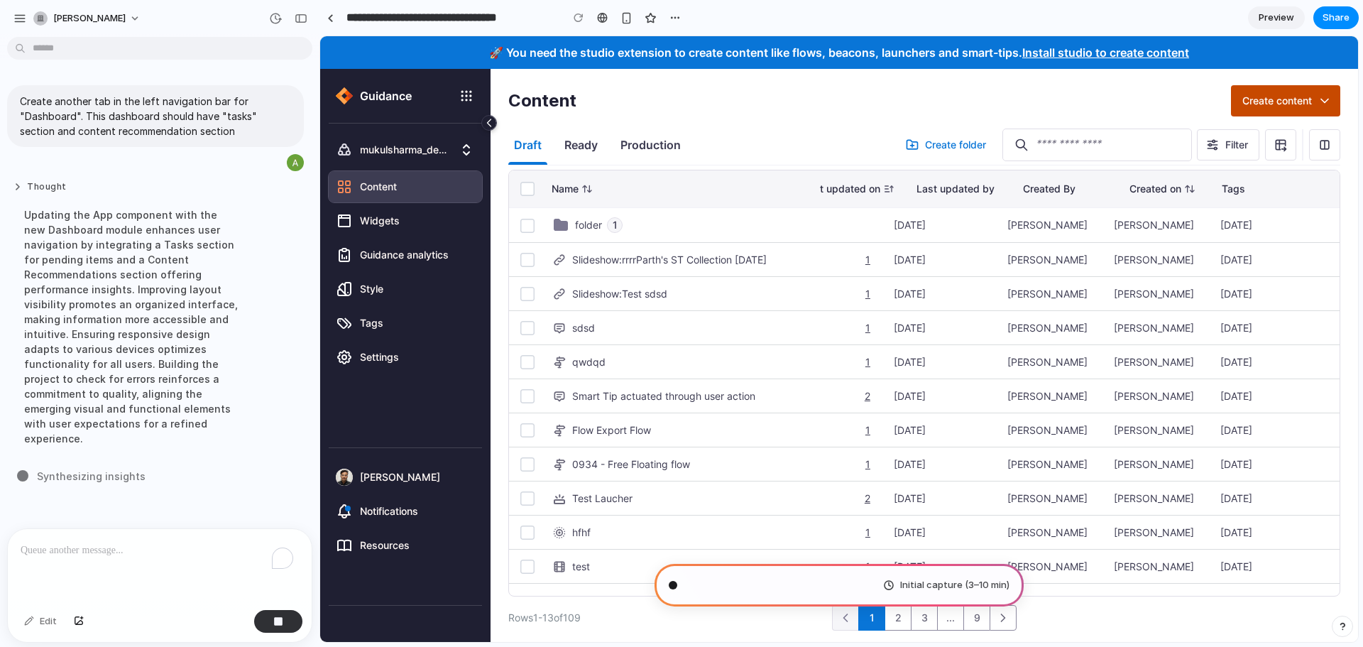
click at [13, 183] on button "Thought" at bounding box center [131, 187] width 237 height 12
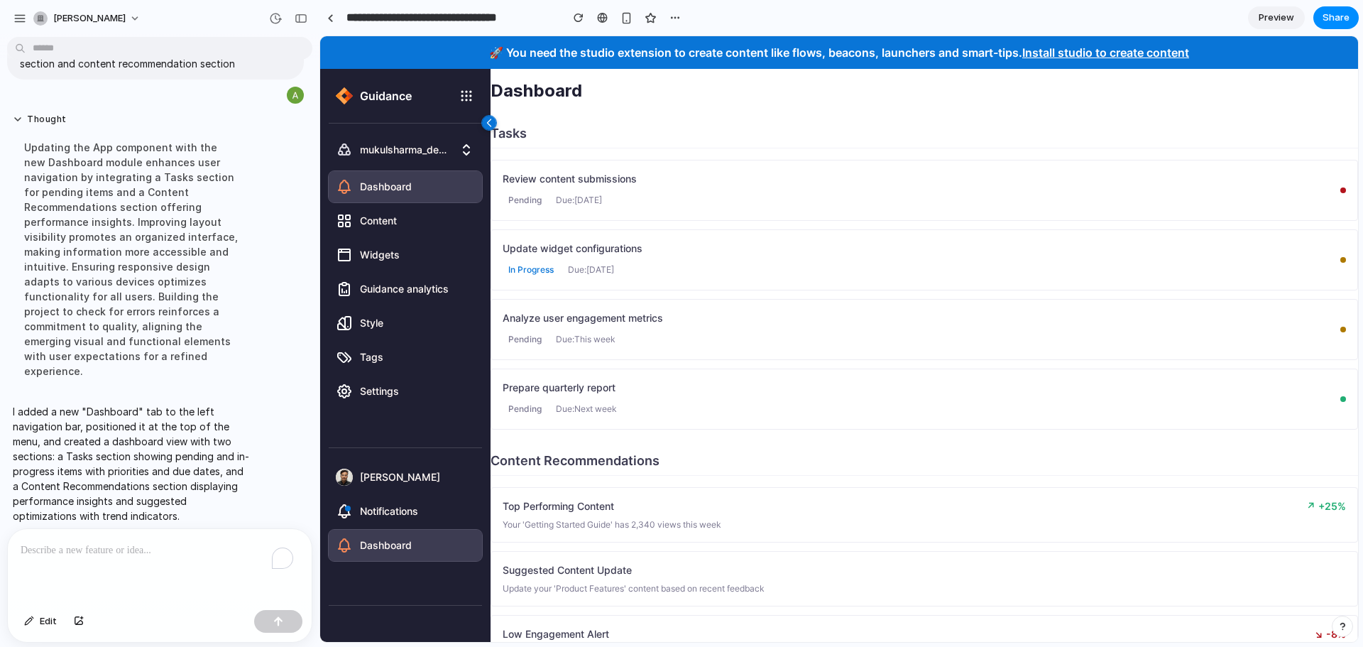
click at [492, 127] on icon at bounding box center [489, 123] width 14 height 14
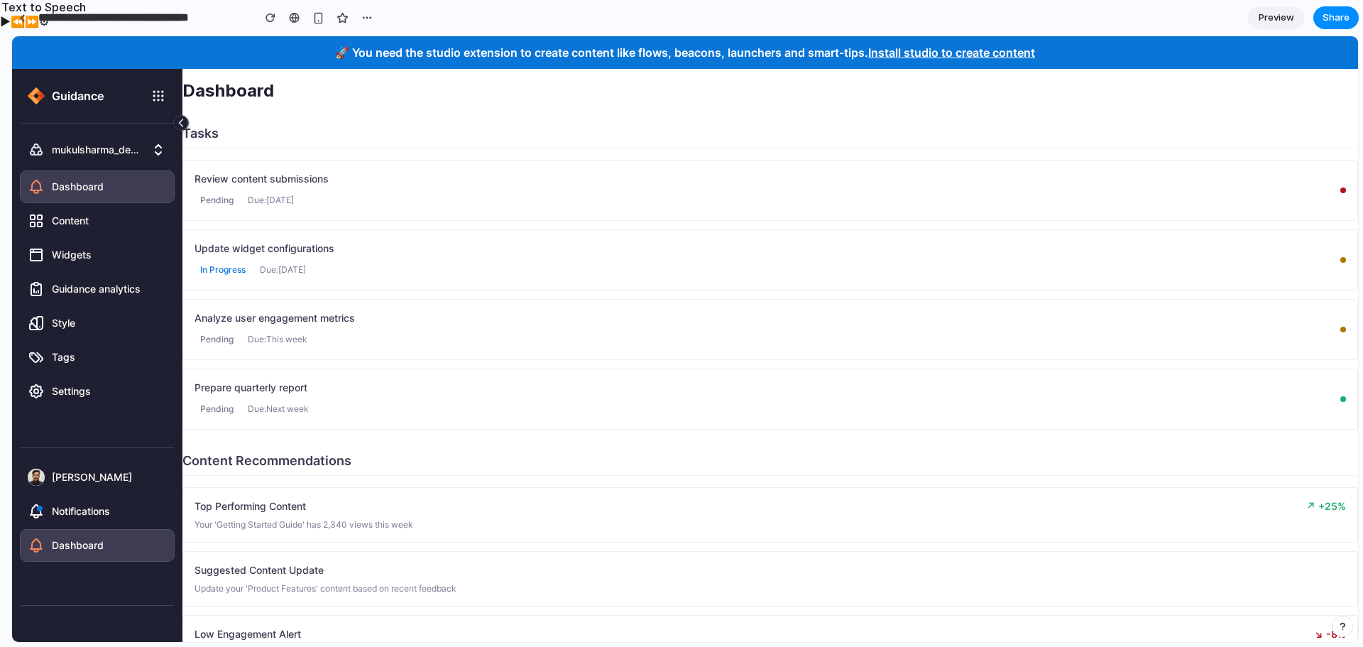
drag, startPoint x: 319, startPoint y: 91, endPoint x: 0, endPoint y: 184, distance: 332.2
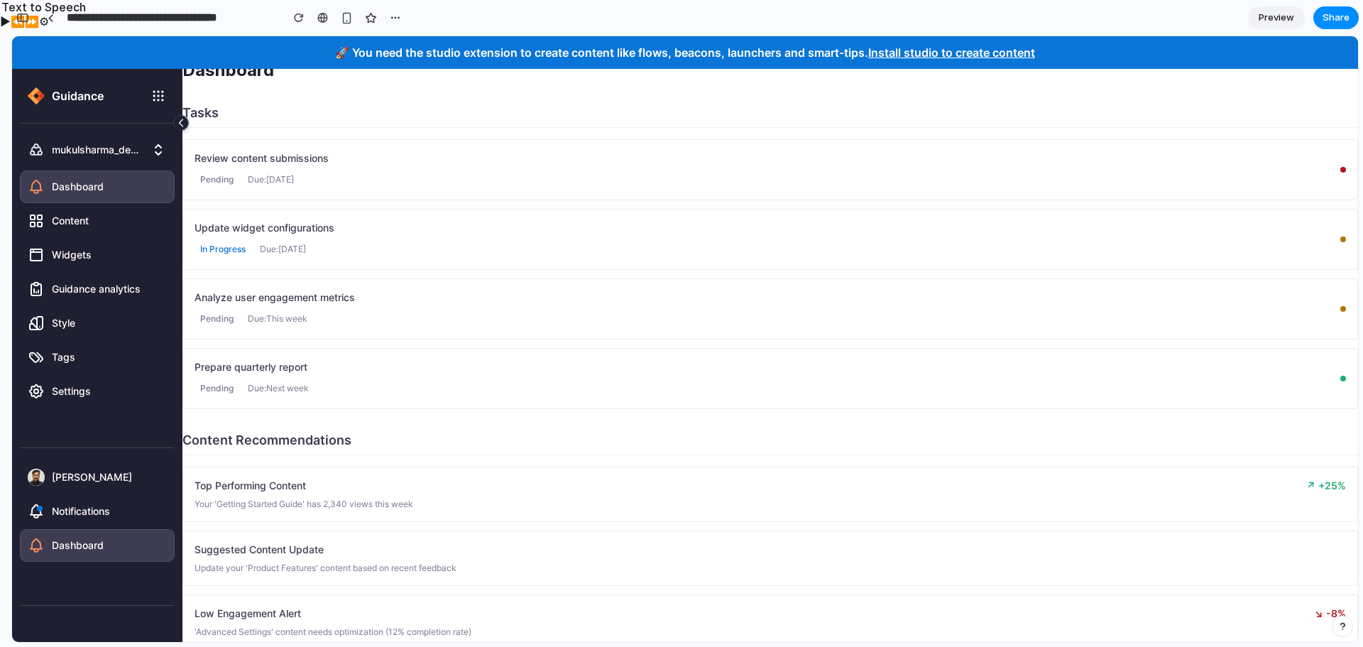
scroll to position [21, 0]
click at [436, 506] on div "Your 'Getting Started Guide' has 2,340 views this week" at bounding box center [771, 503] width 1152 height 11
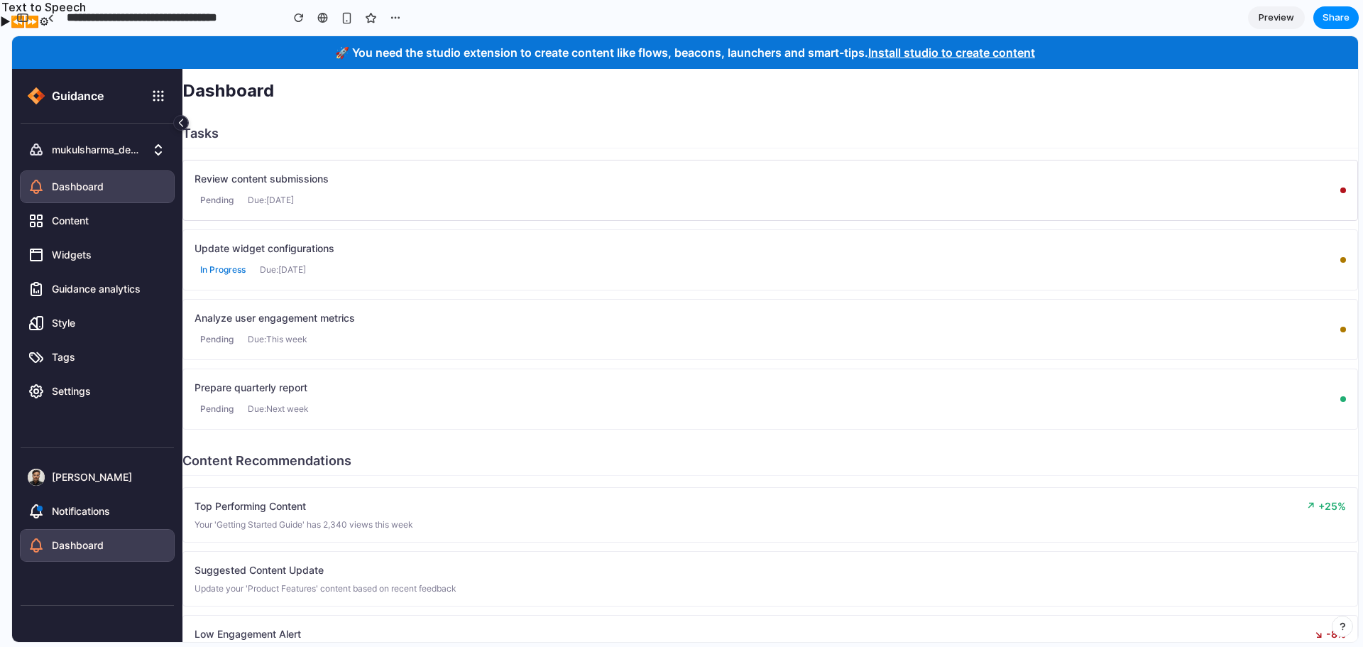
click at [519, 203] on div "Pending Due: Today" at bounding box center [762, 200] width 1135 height 17
click at [624, 262] on div "In Progress Due: Tomorrow" at bounding box center [762, 269] width 1135 height 17
click at [543, 344] on div "Pending Due: This week" at bounding box center [762, 339] width 1135 height 17
click at [441, 369] on div "Prepare quarterly report Pending Due: Next week" at bounding box center [771, 399] width 1176 height 61
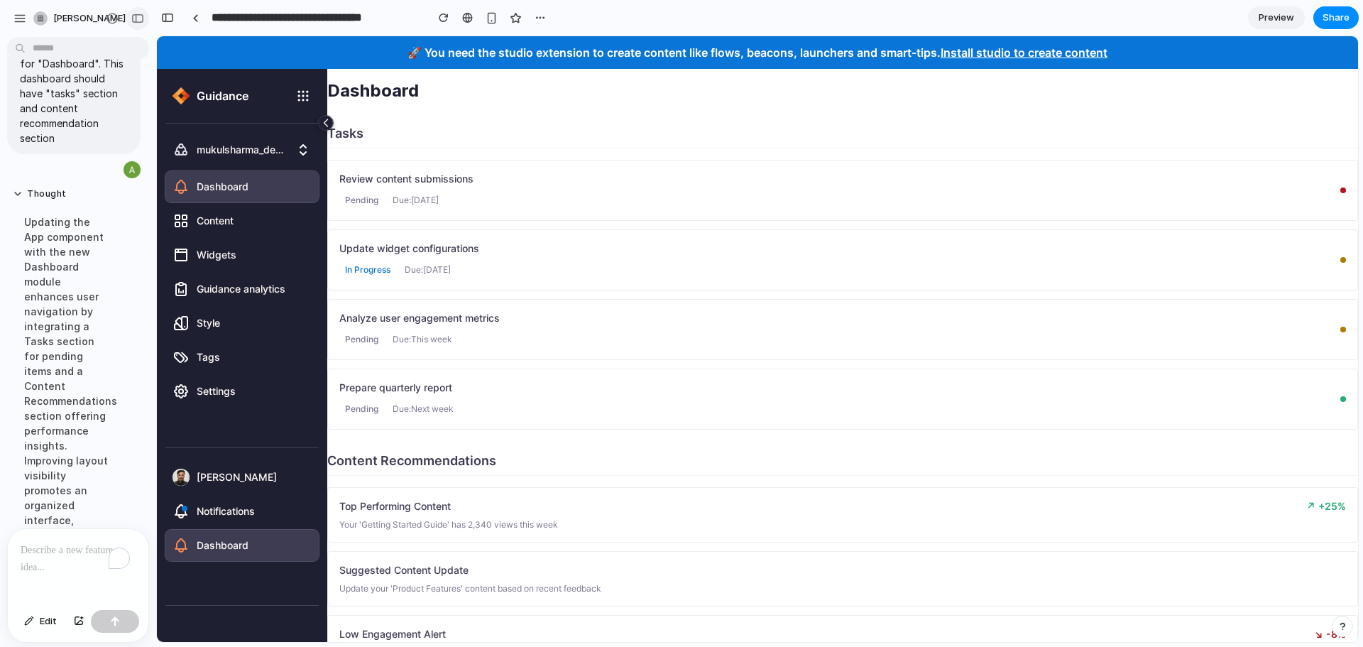
click at [141, 16] on div "button" at bounding box center [137, 18] width 13 height 10
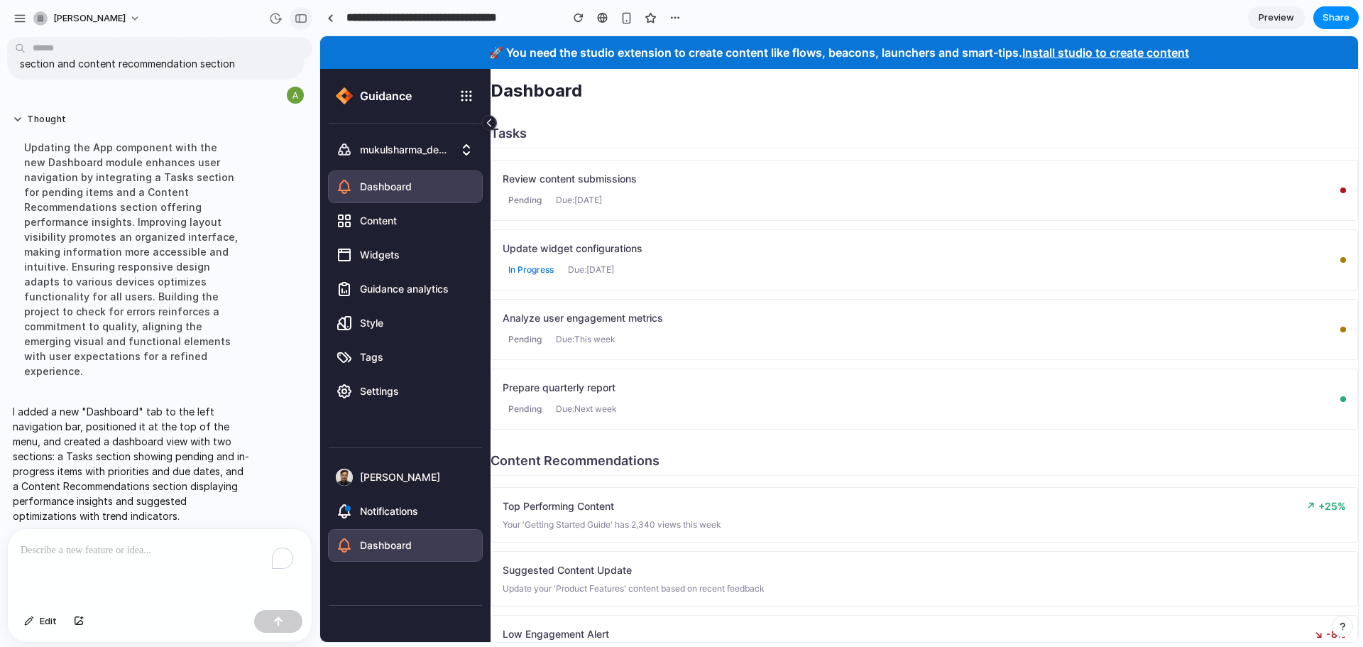
click at [295, 15] on div "button" at bounding box center [301, 18] width 13 height 10
